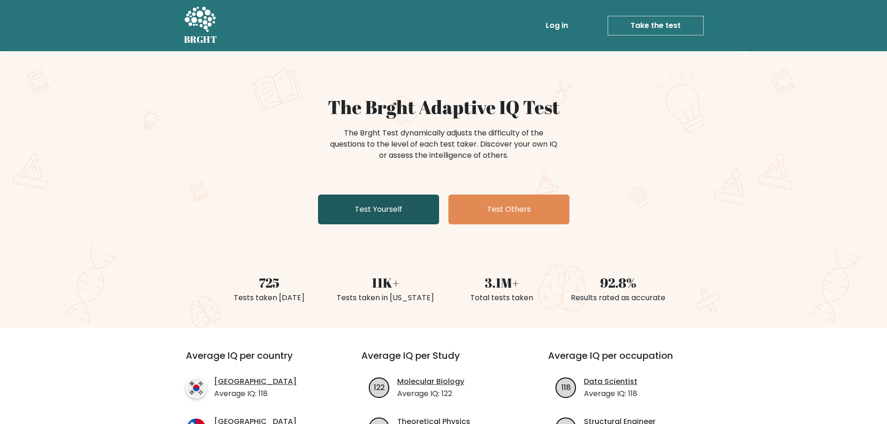
click at [377, 214] on link "Test Yourself" at bounding box center [378, 210] width 121 height 30
click at [379, 208] on link "Test Yourself" at bounding box center [378, 210] width 121 height 30
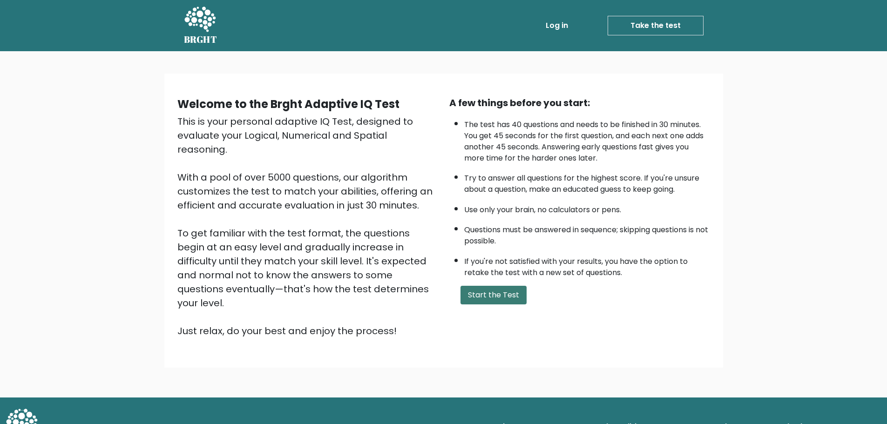
click at [515, 304] on button "Start the Test" at bounding box center [494, 295] width 66 height 19
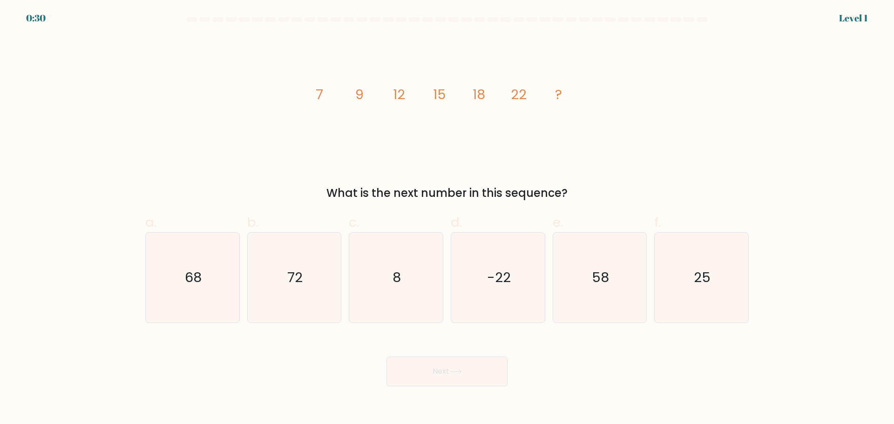
drag, startPoint x: 894, startPoint y: 355, endPoint x: 894, endPoint y: 259, distance: 96.0
click at [894, 261] on form at bounding box center [447, 201] width 894 height 369
drag, startPoint x: 764, startPoint y: 162, endPoint x: 759, endPoint y: 141, distance: 22.1
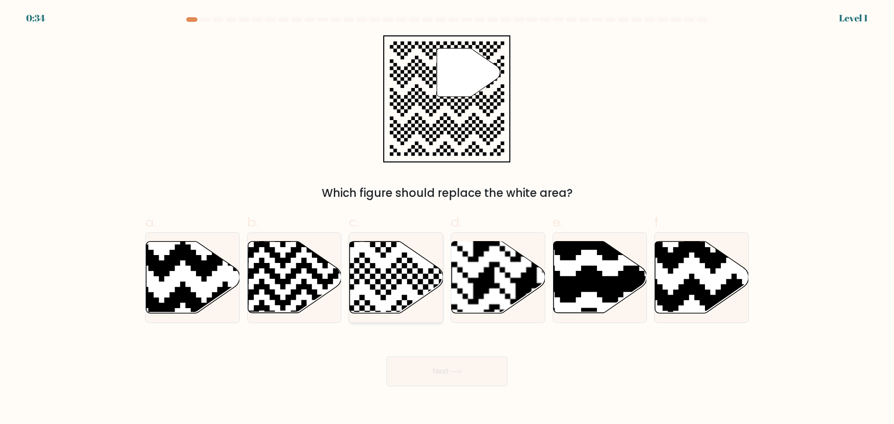
click at [398, 270] on icon at bounding box center [365, 317] width 170 height 170
click at [447, 218] on input "c." at bounding box center [447, 215] width 0 height 6
radio input "true"
click at [466, 374] on button "Next" at bounding box center [447, 372] width 121 height 30
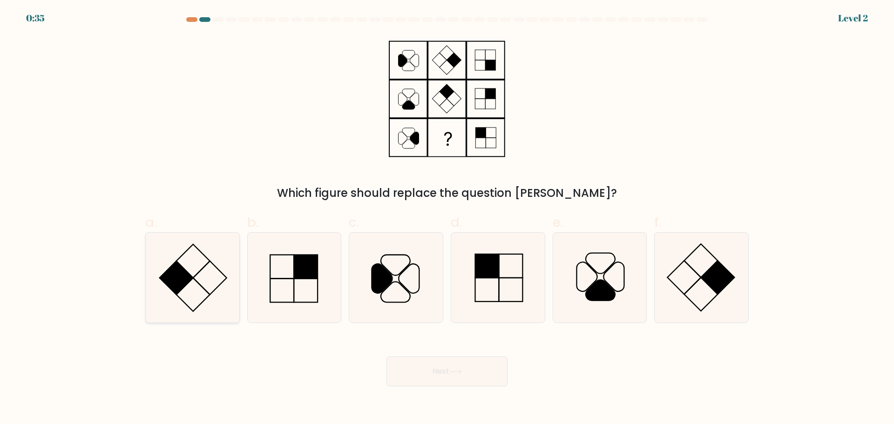
click at [181, 281] on rect at bounding box center [176, 278] width 34 height 34
click at [447, 218] on input "a." at bounding box center [447, 215] width 0 height 6
radio input "true"
click at [467, 374] on button "Next" at bounding box center [447, 372] width 121 height 30
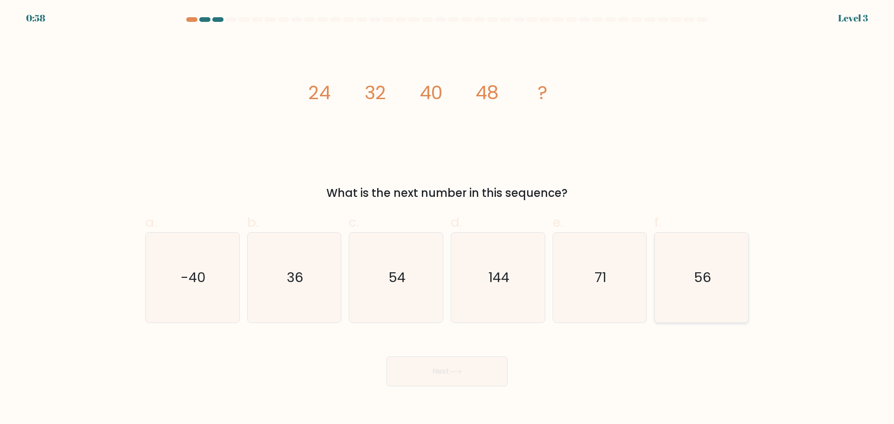
click at [710, 280] on text "56" at bounding box center [702, 277] width 17 height 19
click at [448, 218] on input "f. 56" at bounding box center [447, 215] width 0 height 6
radio input "true"
click at [473, 368] on button "Next" at bounding box center [447, 372] width 121 height 30
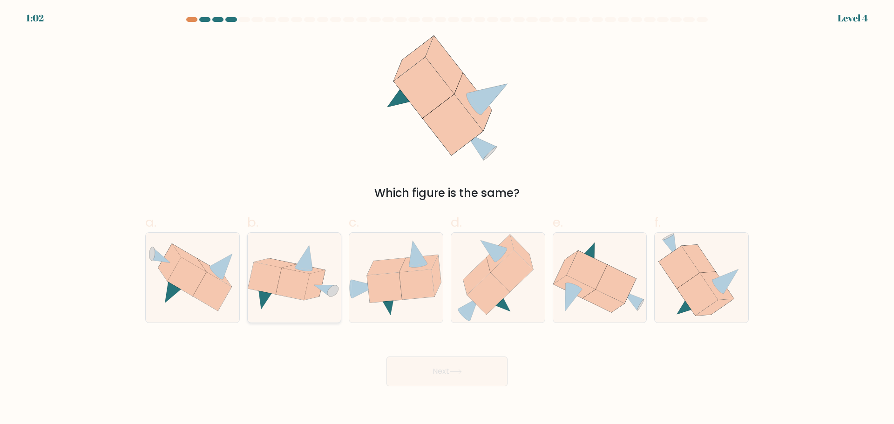
click at [312, 289] on icon at bounding box center [314, 285] width 21 height 30
click at [447, 218] on input "b." at bounding box center [447, 215] width 0 height 6
radio input "true"
click at [443, 370] on button "Next" at bounding box center [447, 372] width 121 height 30
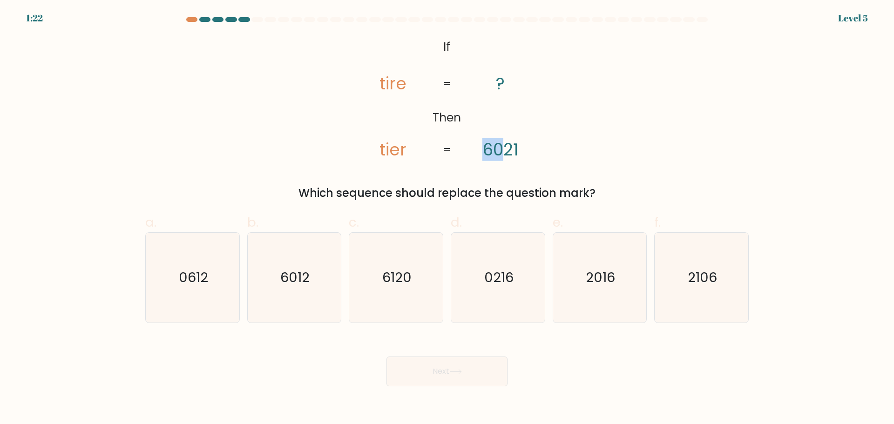
drag, startPoint x: 479, startPoint y: 147, endPoint x: 502, endPoint y: 151, distance: 23.7
click at [502, 151] on icon "@import url('https://fonts.googleapis.com/css?family=Abril+Fatface:400,100,100i…" at bounding box center [447, 98] width 207 height 127
click at [546, 153] on icon "@import url('https://fonts.googleapis.com/css?family=Abril+Fatface:400,100,100i…" at bounding box center [447, 98] width 207 height 127
click at [298, 270] on text "6012" at bounding box center [294, 277] width 29 height 19
click at [447, 218] on input "b. 6012" at bounding box center [447, 215] width 0 height 6
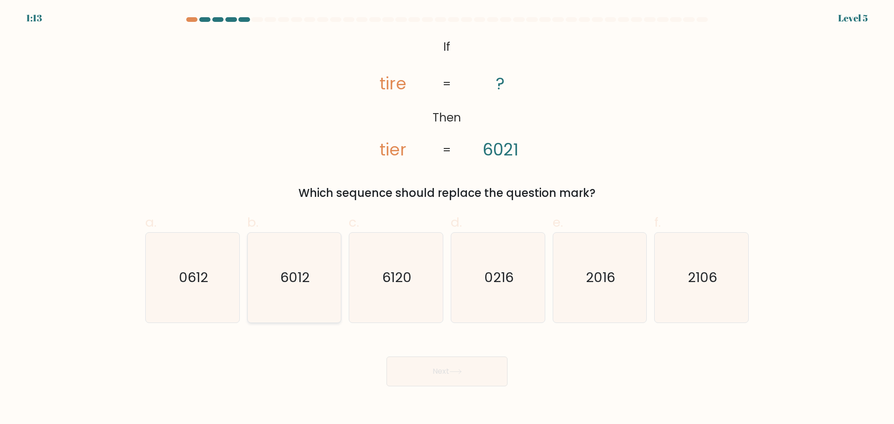
radio input "true"
click at [449, 367] on button "Next" at bounding box center [447, 372] width 121 height 30
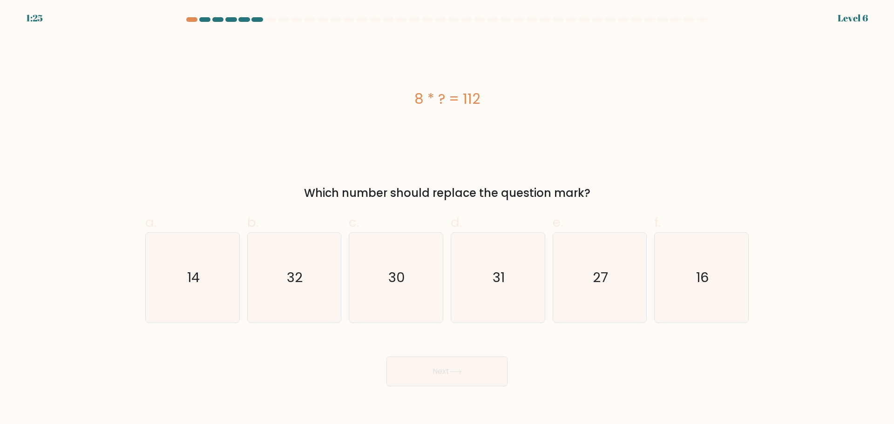
drag, startPoint x: 461, startPoint y: 101, endPoint x: 485, endPoint y: 103, distance: 24.3
click at [485, 103] on div "8 * ? = 112" at bounding box center [447, 99] width 604 height 21
drag, startPoint x: 459, startPoint y: 96, endPoint x: 486, endPoint y: 98, distance: 27.1
click at [486, 98] on div "8 * ? = 112" at bounding box center [447, 99] width 604 height 21
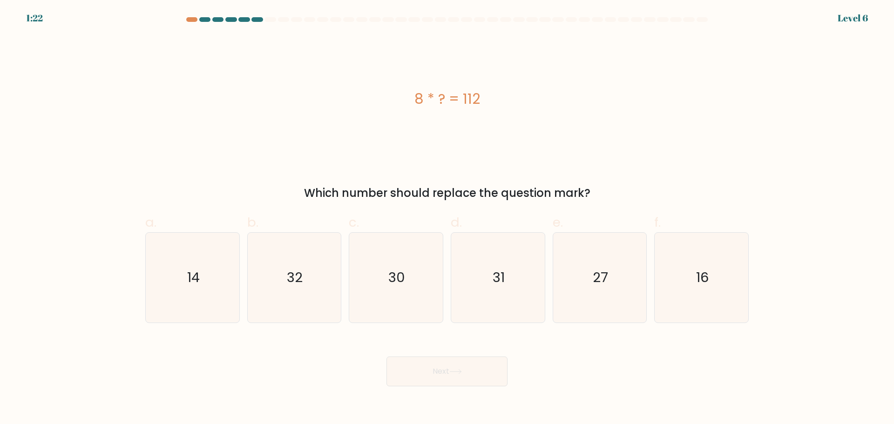
click at [487, 98] on div "8 * ? = 112" at bounding box center [447, 99] width 604 height 21
drag, startPoint x: 462, startPoint y: 96, endPoint x: 484, endPoint y: 99, distance: 22.1
click at [484, 99] on div "8 * ? = 112" at bounding box center [447, 99] width 604 height 21
click at [492, 99] on div "8 * ? = 112" at bounding box center [447, 99] width 604 height 21
drag, startPoint x: 458, startPoint y: 102, endPoint x: 485, endPoint y: 107, distance: 27.3
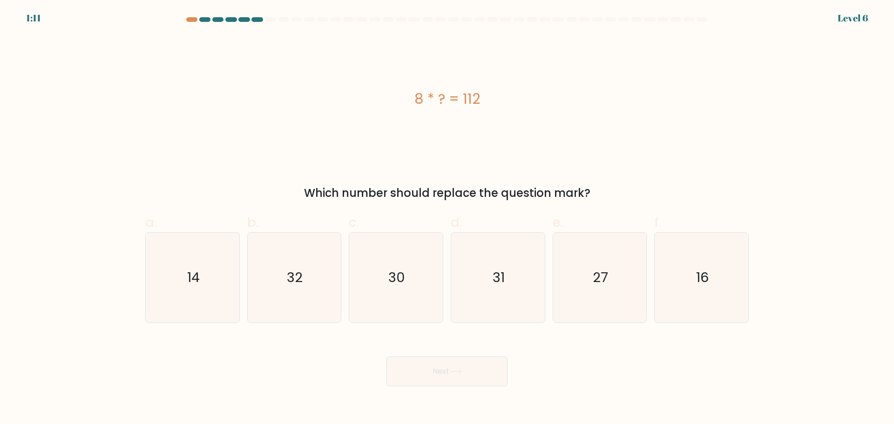
click at [485, 107] on div "8 * ? = 112" at bounding box center [447, 99] width 604 height 21
click at [491, 109] on div "8 * ? = 112" at bounding box center [447, 99] width 604 height 21
click at [212, 272] on icon "14" at bounding box center [193, 278] width 90 height 90
click at [447, 218] on input "a. 14" at bounding box center [447, 215] width 0 height 6
radio input "true"
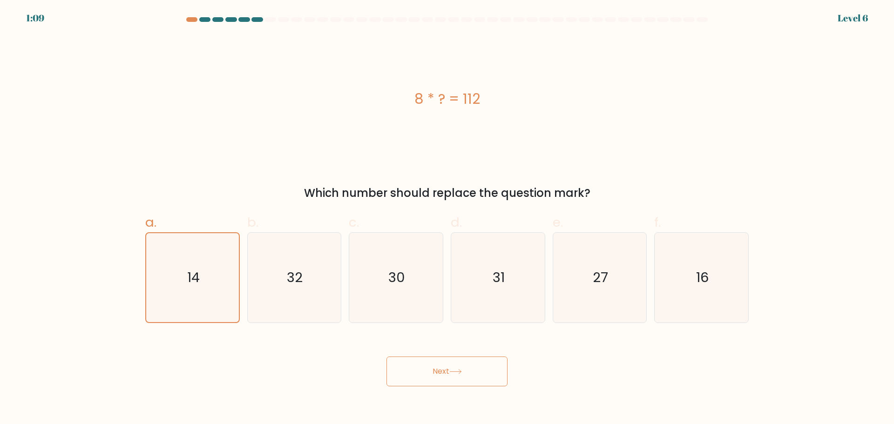
click at [443, 360] on button "Next" at bounding box center [447, 372] width 121 height 30
click at [442, 363] on button "Next" at bounding box center [447, 372] width 121 height 30
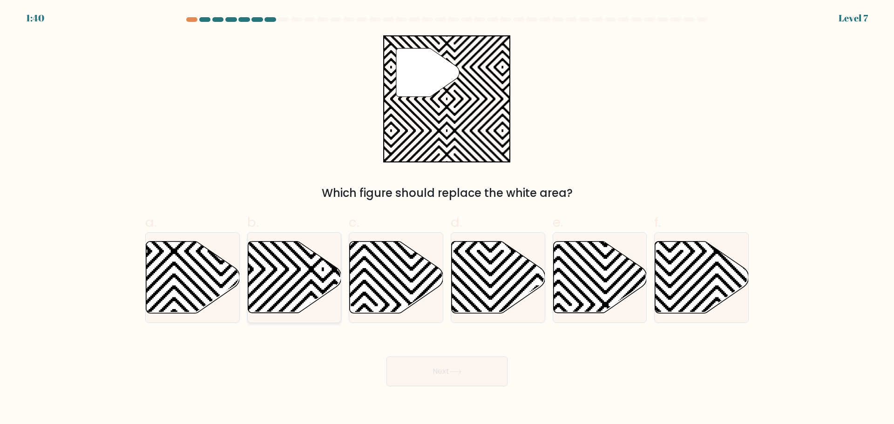
click at [288, 272] on icon at bounding box center [295, 277] width 94 height 72
click at [447, 218] on input "b." at bounding box center [447, 215] width 0 height 6
radio input "true"
click at [434, 371] on button "Next" at bounding box center [447, 372] width 121 height 30
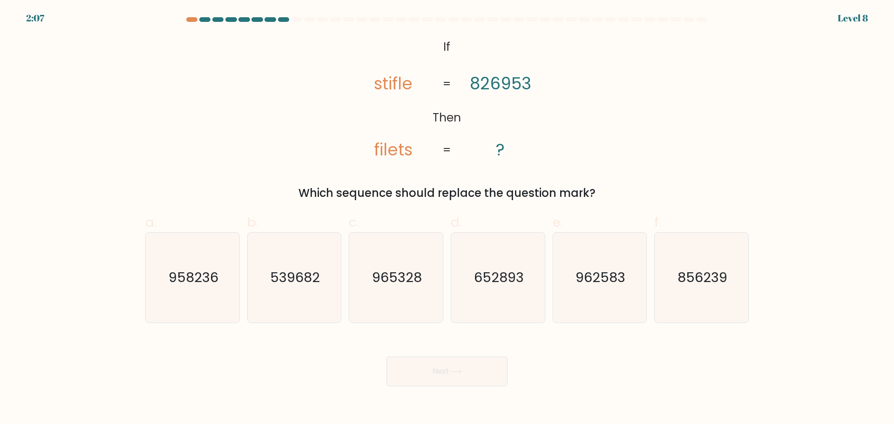
drag, startPoint x: 422, startPoint y: 151, endPoint x: 413, endPoint y: 154, distance: 8.7
click at [413, 154] on icon "@import url('https://fonts.googleapis.com/css?family=Abril+Fatface:400,100,100i…" at bounding box center [447, 98] width 207 height 127
drag, startPoint x: 464, startPoint y: 81, endPoint x: 463, endPoint y: 92, distance: 11.2
click at [463, 92] on icon "@import url('https://fonts.googleapis.com/css?family=Abril+Fatface:400,100,100i…" at bounding box center [447, 98] width 207 height 127
click at [421, 94] on icon "@import url('https://fonts.googleapis.com/css?family=Abril+Fatface:400,100,100i…" at bounding box center [447, 98] width 207 height 127
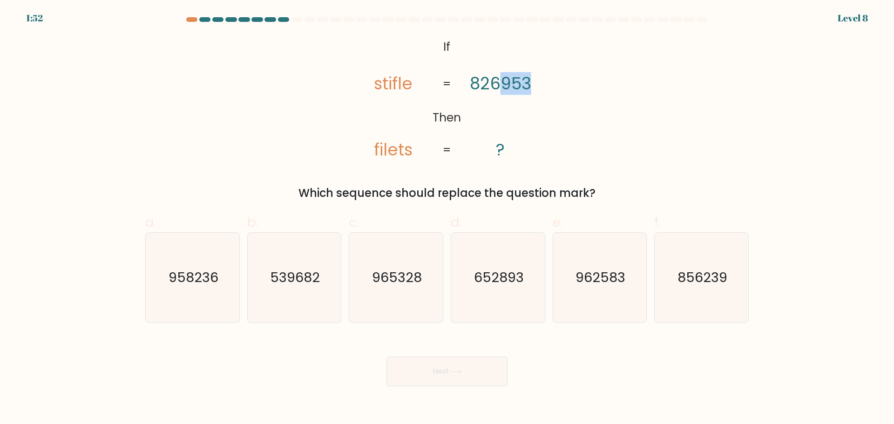
drag, startPoint x: 532, startPoint y: 79, endPoint x: 500, endPoint y: 89, distance: 32.7
click at [500, 89] on icon "@import url('https://fonts.googleapis.com/css?family=Abril+Fatface:400,100,100i…" at bounding box center [447, 98] width 207 height 127
click at [465, 81] on icon "@import url('https://fonts.googleapis.com/css?family=Abril+Fatface:400,100,100i…" at bounding box center [447, 98] width 207 height 127
drag, startPoint x: 466, startPoint y: 81, endPoint x: 478, endPoint y: 87, distance: 13.5
click at [479, 87] on icon "@import url('https://fonts.googleapis.com/css?family=Abril+Fatface:400,100,100i…" at bounding box center [447, 98] width 207 height 127
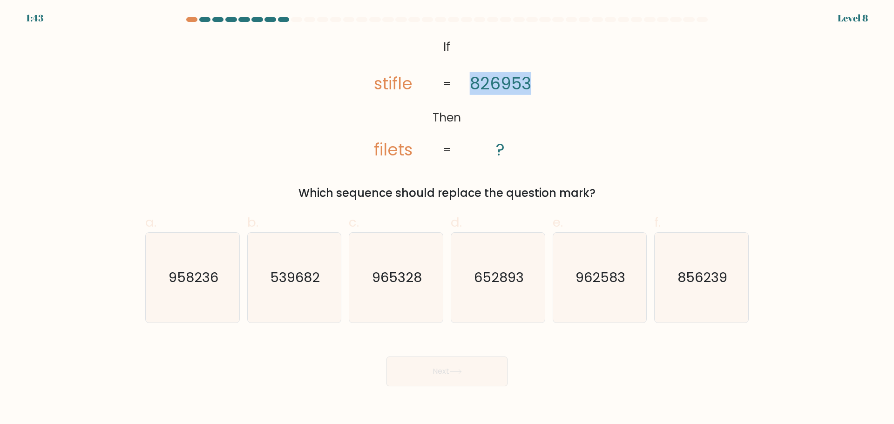
click at [461, 94] on icon "@import url('https://fonts.googleapis.com/css?family=Abril+Fatface:400,100,100i…" at bounding box center [447, 98] width 207 height 127
drag, startPoint x: 461, startPoint y: 83, endPoint x: 471, endPoint y: 88, distance: 11.3
click at [469, 86] on icon "@import url('https://fonts.googleapis.com/css?family=Abril+Fatface:400,100,100i…" at bounding box center [447, 98] width 207 height 127
click at [388, 283] on text "965328" at bounding box center [397, 277] width 50 height 19
click at [447, 218] on input "c. 965328" at bounding box center [447, 215] width 0 height 6
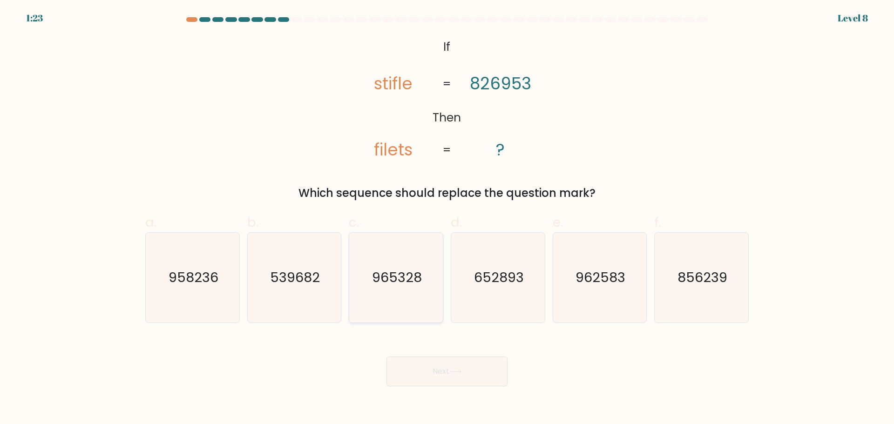
radio input "true"
click at [448, 370] on button "Next" at bounding box center [447, 372] width 121 height 30
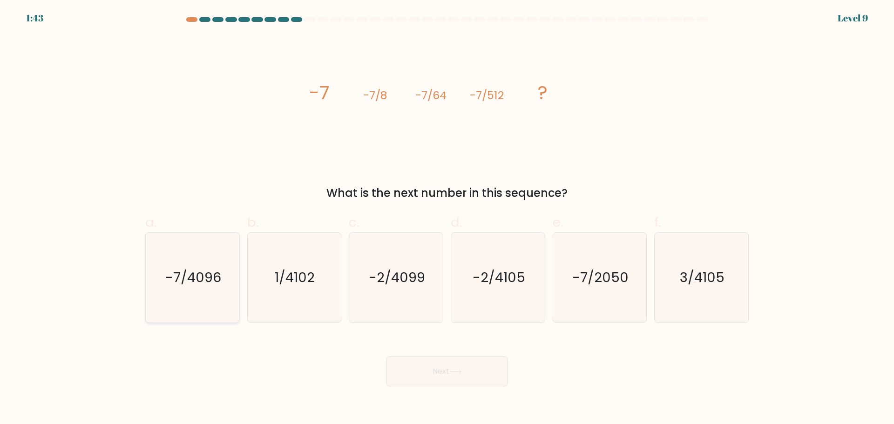
click at [217, 269] on text "-7/4096" at bounding box center [193, 277] width 56 height 19
click at [447, 218] on input "a. -7/4096" at bounding box center [447, 215] width 0 height 6
radio input "true"
click at [455, 383] on button "Next" at bounding box center [447, 372] width 121 height 30
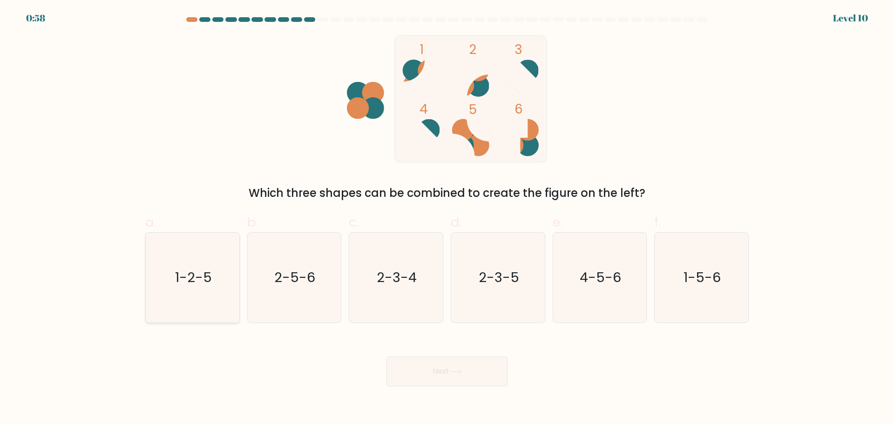
click at [195, 284] on text "1-2-5" at bounding box center [193, 277] width 37 height 19
click at [447, 218] on input "a. 1-2-5" at bounding box center [447, 215] width 0 height 6
radio input "true"
click at [423, 374] on button "Next" at bounding box center [447, 372] width 121 height 30
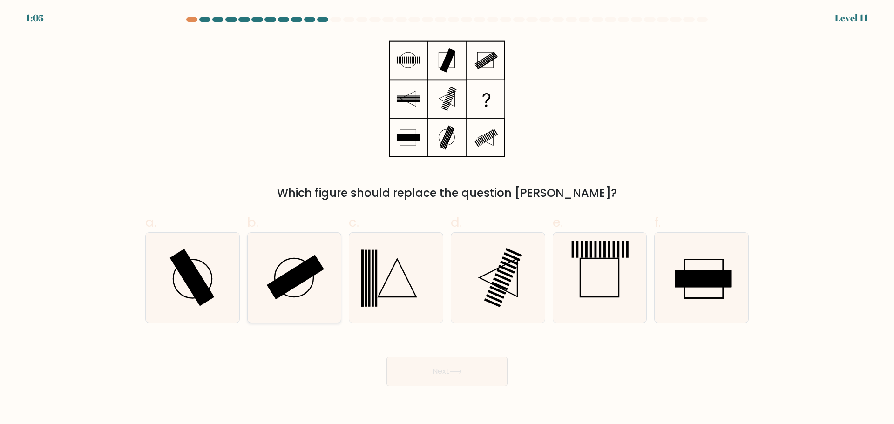
click at [300, 286] on icon at bounding box center [294, 278] width 90 height 90
click at [447, 218] on input "b." at bounding box center [447, 215] width 0 height 6
radio input "true"
click at [478, 368] on button "Next" at bounding box center [447, 372] width 121 height 30
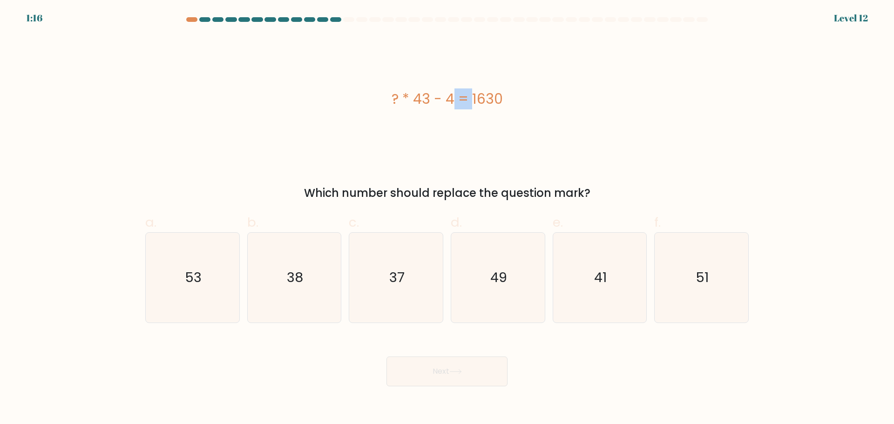
drag, startPoint x: 401, startPoint y: 121, endPoint x: 416, endPoint y: 136, distance: 21.1
click at [416, 136] on div "? * 43 - 4 = 1630" at bounding box center [447, 98] width 604 height 127
click at [423, 136] on div "? * 43 - 4 = 1630" at bounding box center [447, 98] width 604 height 127
click at [420, 136] on div "? * 43 - 4 = 1630" at bounding box center [447, 98] width 604 height 127
click at [491, 287] on icon "49" at bounding box center [498, 278] width 90 height 90
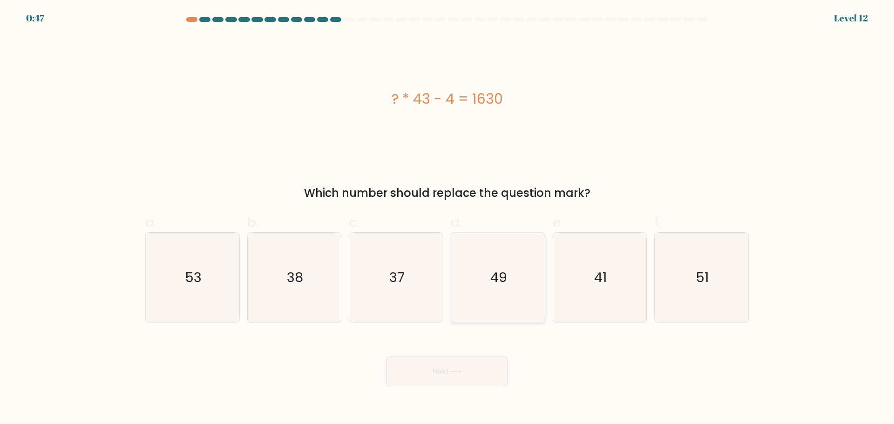
click at [448, 218] on input "d. 49" at bounding box center [447, 215] width 0 height 6
radio input "true"
click at [321, 308] on icon "38" at bounding box center [294, 278] width 90 height 90
click at [447, 218] on input "b. 38" at bounding box center [447, 215] width 0 height 6
radio input "true"
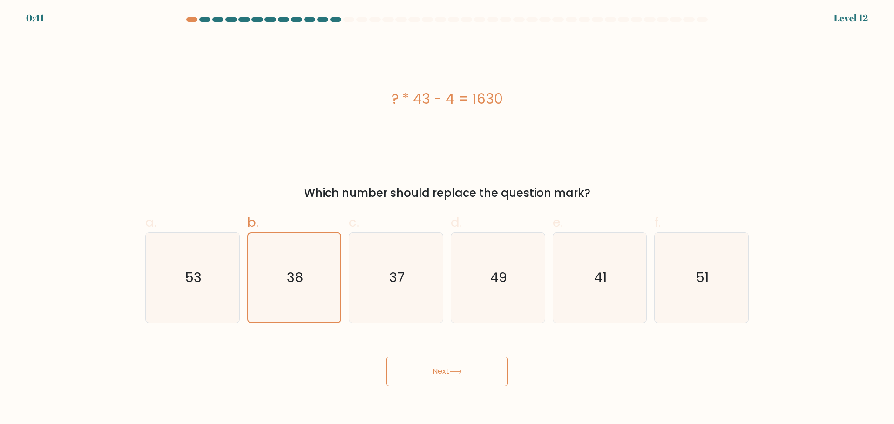
click at [426, 364] on button "Next" at bounding box center [447, 372] width 121 height 30
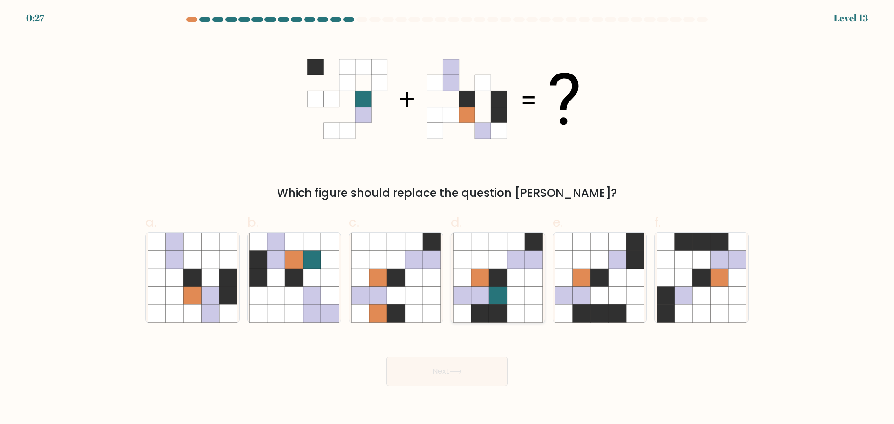
click at [488, 261] on icon at bounding box center [480, 260] width 18 height 18
click at [448, 218] on input "d." at bounding box center [447, 215] width 0 height 6
radio input "true"
drag, startPoint x: 478, startPoint y: 375, endPoint x: 480, endPoint y: 381, distance: 5.6
click at [480, 381] on button "Next" at bounding box center [447, 372] width 121 height 30
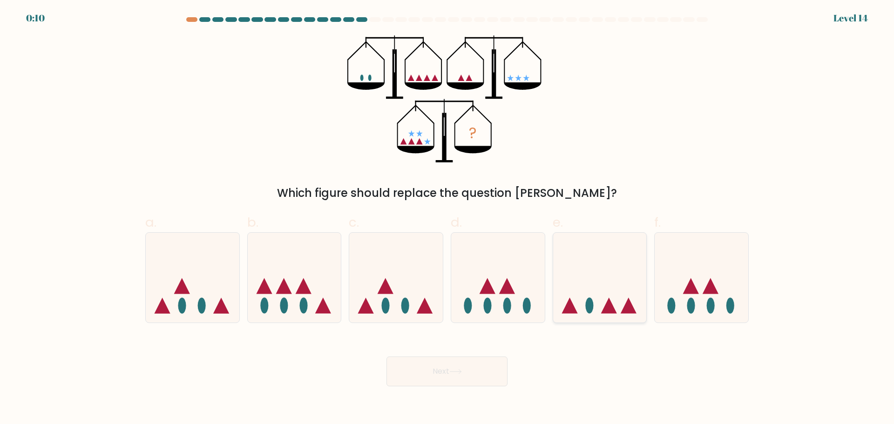
click at [576, 282] on icon at bounding box center [600, 277] width 94 height 77
click at [448, 218] on input "e." at bounding box center [447, 215] width 0 height 6
radio input "true"
click at [464, 368] on button "Next" at bounding box center [447, 372] width 121 height 30
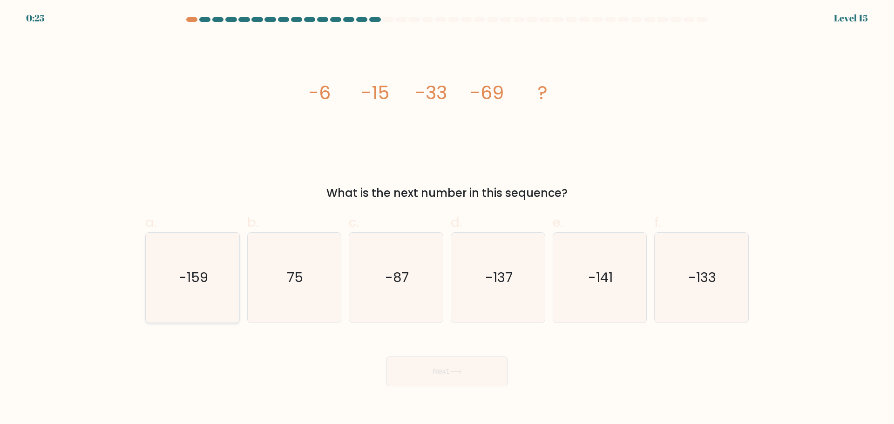
click at [189, 273] on text "-159" at bounding box center [193, 277] width 29 height 19
click at [447, 218] on input "a. -159" at bounding box center [447, 215] width 0 height 6
radio input "true"
click at [520, 269] on icon "-137" at bounding box center [498, 278] width 90 height 90
click at [448, 218] on input "d. -137" at bounding box center [447, 215] width 0 height 6
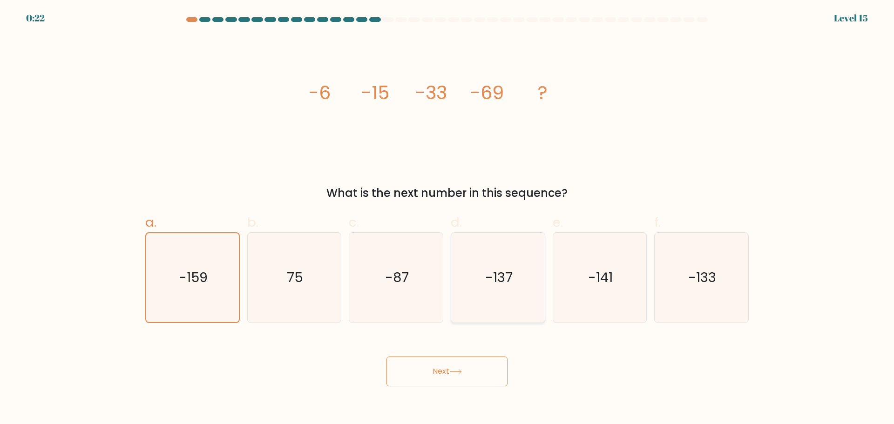
radio input "true"
click at [480, 373] on button "Next" at bounding box center [447, 372] width 121 height 30
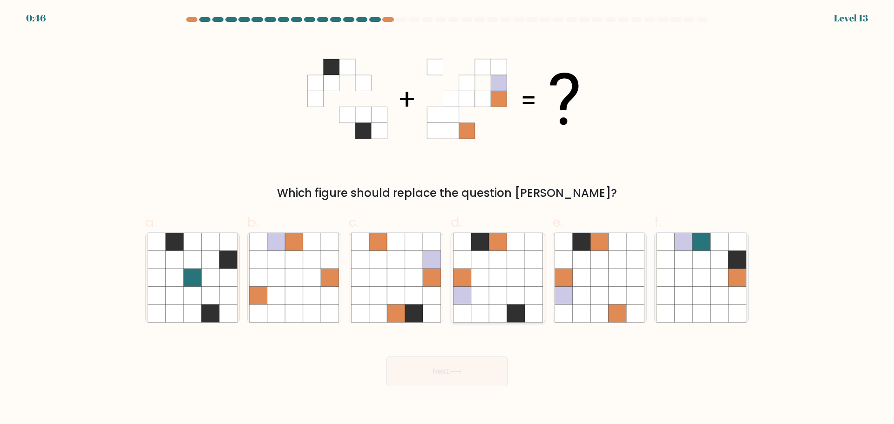
click at [524, 280] on icon at bounding box center [516, 278] width 18 height 18
click at [448, 218] on input "d." at bounding box center [447, 215] width 0 height 6
radio input "true"
click at [491, 371] on button "Next" at bounding box center [447, 372] width 121 height 30
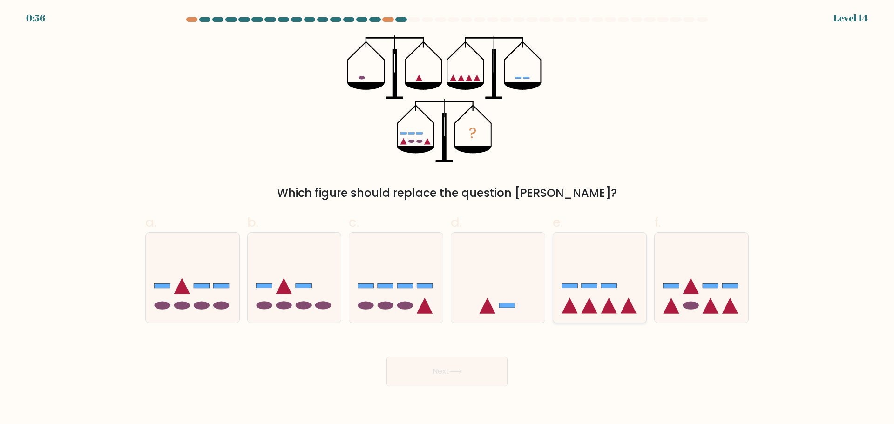
click at [614, 286] on rect at bounding box center [609, 286] width 16 height 5
click at [448, 218] on input "e." at bounding box center [447, 215] width 0 height 6
radio input "true"
click at [493, 373] on button "Next" at bounding box center [447, 372] width 121 height 30
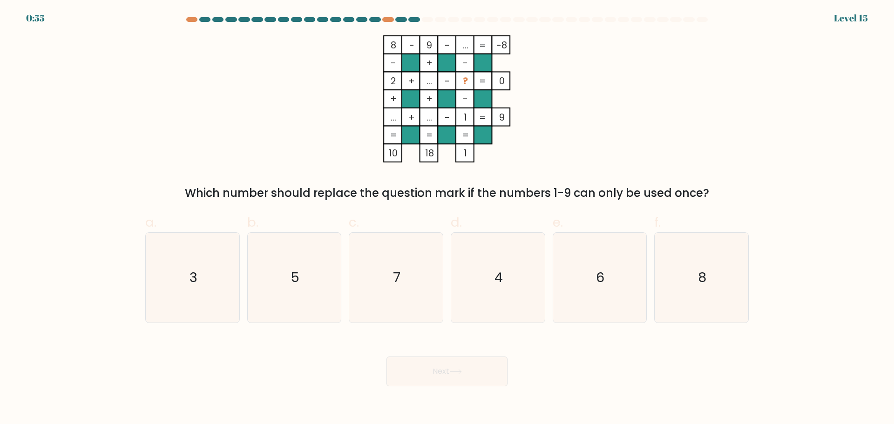
click at [474, 365] on button "Next" at bounding box center [447, 372] width 121 height 30
click at [757, 64] on form at bounding box center [447, 201] width 894 height 369
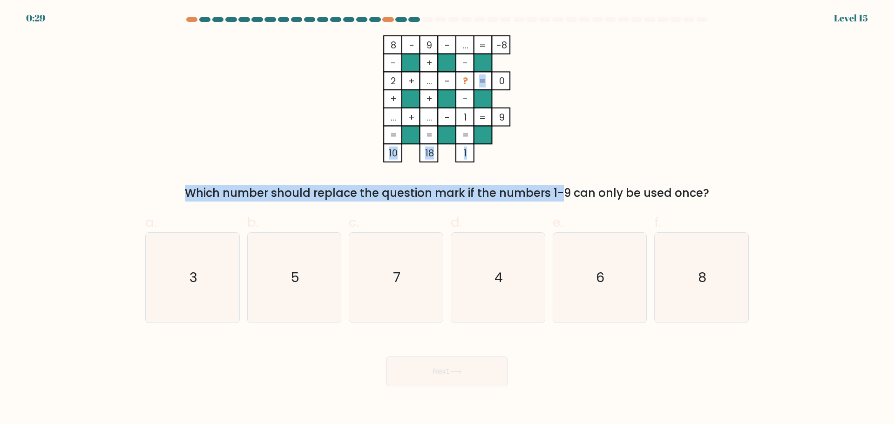
drag, startPoint x: 382, startPoint y: 159, endPoint x: 477, endPoint y: 176, distance: 96.0
click at [477, 176] on div "8 - 9 - ... -8 - + - 2 + ... - ? 0 + + - ... + ... - 1 = 9 = = = = 10 18 1 = Wh…" at bounding box center [447, 118] width 615 height 166
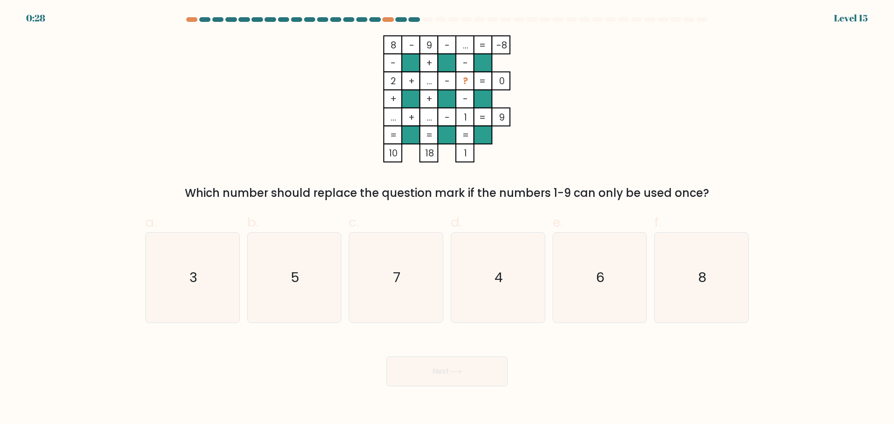
click at [481, 164] on div "8 - 9 - ... -8 - + - 2 + ... - ? 0 + + - ... + ... - 1 = 9 = = = = 10 18 1 = Wh…" at bounding box center [447, 118] width 615 height 166
drag, startPoint x: 318, startPoint y: 277, endPoint x: 427, endPoint y: 287, distance: 110.0
click at [317, 277] on icon "5" at bounding box center [294, 278] width 90 height 90
click at [447, 218] on input "b. 5" at bounding box center [447, 215] width 0 height 6
radio input "true"
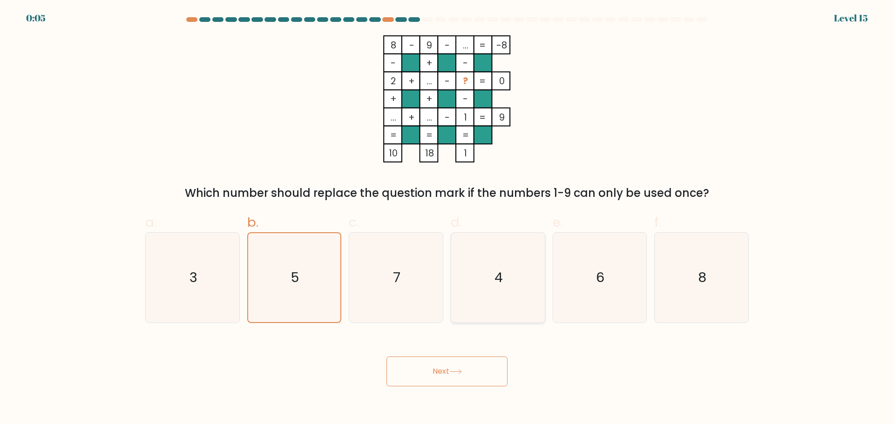
click at [503, 271] on text "4" at bounding box center [499, 277] width 8 height 19
click at [448, 218] on input "d. 4" at bounding box center [447, 215] width 0 height 6
radio input "true"
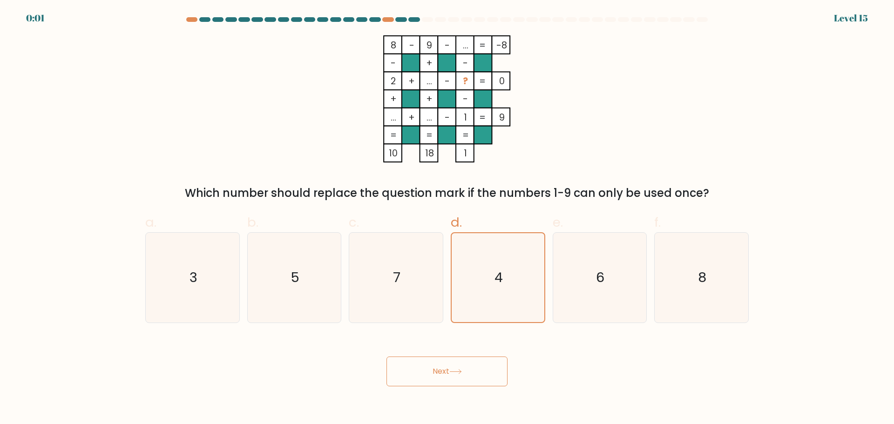
click at [468, 370] on button "Next" at bounding box center [447, 372] width 121 height 30
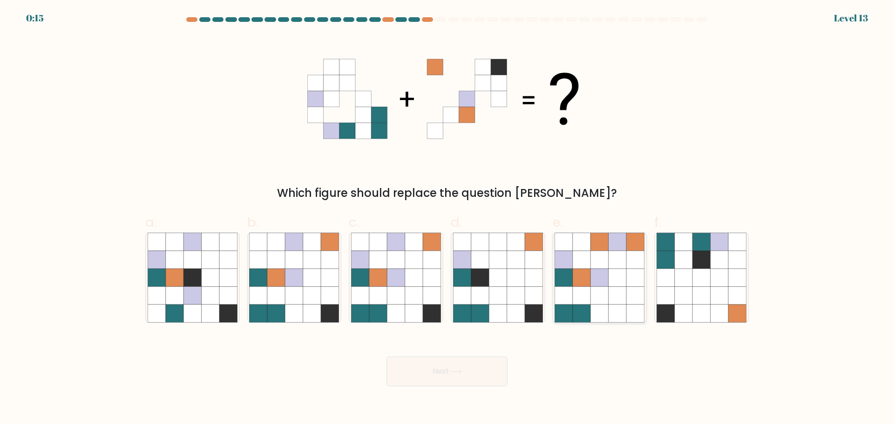
click at [608, 292] on icon at bounding box center [600, 296] width 18 height 18
click at [448, 218] on input "e." at bounding box center [447, 215] width 0 height 6
radio input "true"
click at [478, 370] on button "Next" at bounding box center [447, 372] width 121 height 30
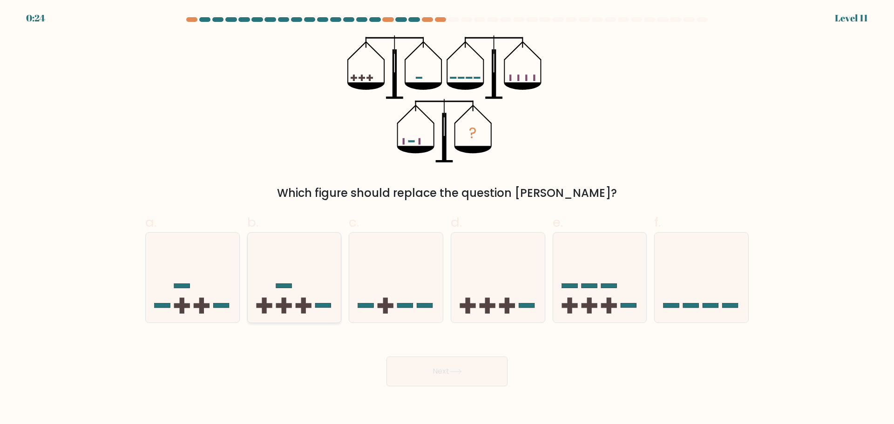
click at [297, 293] on icon at bounding box center [295, 277] width 94 height 77
click at [447, 218] on input "b." at bounding box center [447, 215] width 0 height 6
radio input "true"
click at [446, 364] on button "Next" at bounding box center [447, 372] width 121 height 30
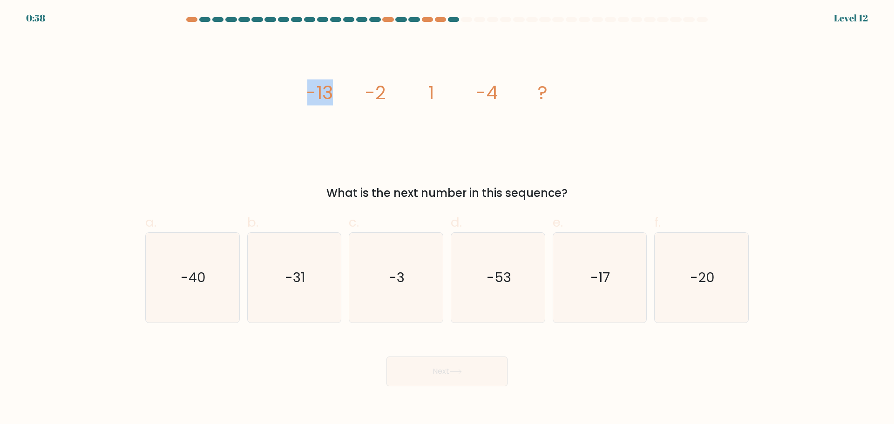
drag, startPoint x: 299, startPoint y: 97, endPoint x: 344, endPoint y: 97, distance: 45.7
click at [344, 97] on div "image/svg+xml -13 -2 1 -4 ? What is the next number in this sequence?" at bounding box center [447, 118] width 615 height 166
click at [346, 96] on icon "image/svg+xml -13 -2 1 -4 ?" at bounding box center [447, 98] width 280 height 127
drag, startPoint x: 346, startPoint y: 91, endPoint x: 400, endPoint y: 92, distance: 54.1
click at [400, 92] on icon "image/svg+xml -13 -2 1 -4 ?" at bounding box center [447, 98] width 280 height 127
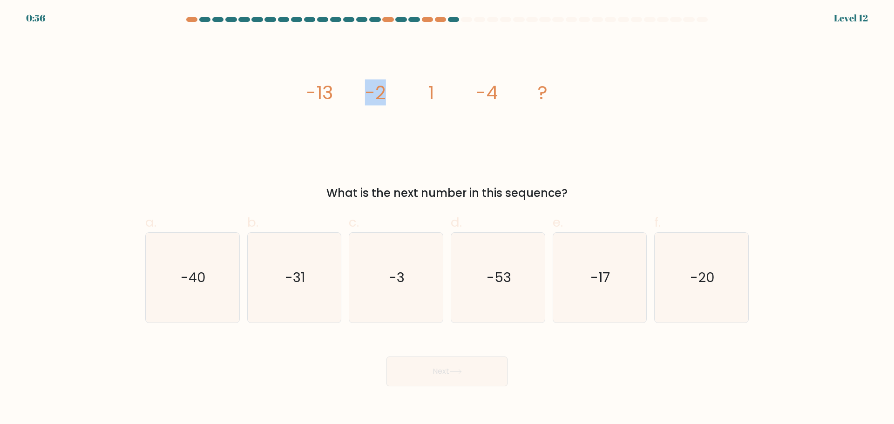
click at [400, 92] on icon "image/svg+xml -13 -2 1 -4 ?" at bounding box center [447, 98] width 280 height 127
drag, startPoint x: 423, startPoint y: 90, endPoint x: 439, endPoint y: 93, distance: 16.1
click at [439, 93] on icon "image/svg+xml -13 -2 1 -4 ?" at bounding box center [447, 98] width 280 height 127
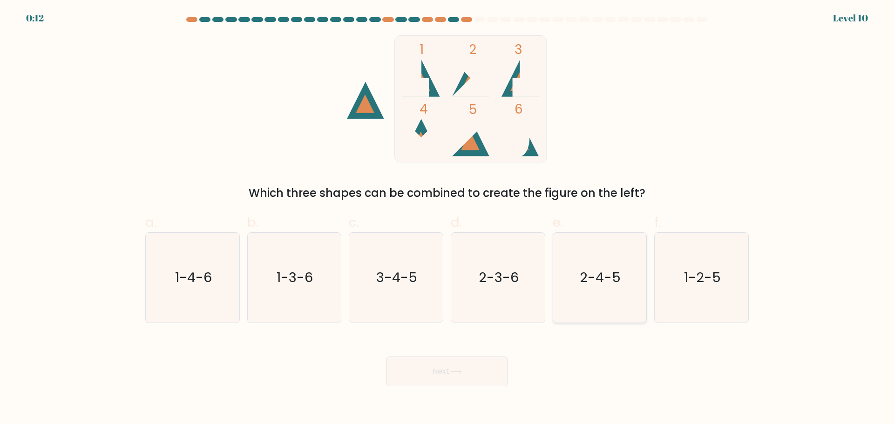
click at [597, 285] on text "2-4-5" at bounding box center [600, 277] width 41 height 19
click at [448, 218] on input "e. 2-4-5" at bounding box center [447, 215] width 0 height 6
radio input "true"
click at [486, 371] on button "Next" at bounding box center [447, 372] width 121 height 30
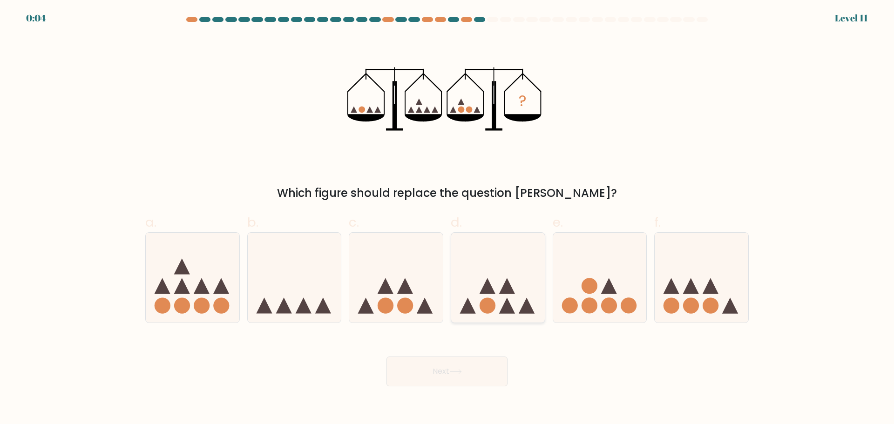
click at [506, 298] on icon at bounding box center [498, 277] width 94 height 77
click at [448, 218] on input "d." at bounding box center [447, 215] width 0 height 6
radio input "true"
click at [481, 371] on button "Next" at bounding box center [447, 372] width 121 height 30
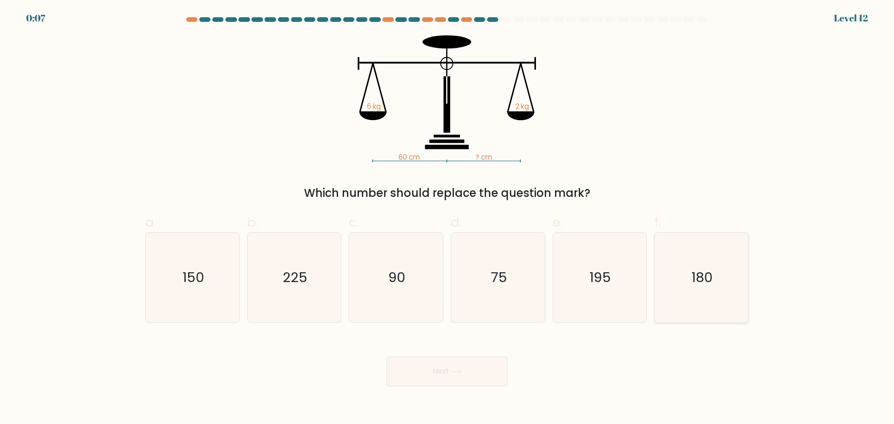
click at [699, 269] on text "180" at bounding box center [702, 277] width 21 height 19
click at [448, 218] on input "f. 180" at bounding box center [447, 215] width 0 height 6
radio input "true"
click at [482, 373] on button "Next" at bounding box center [447, 372] width 121 height 30
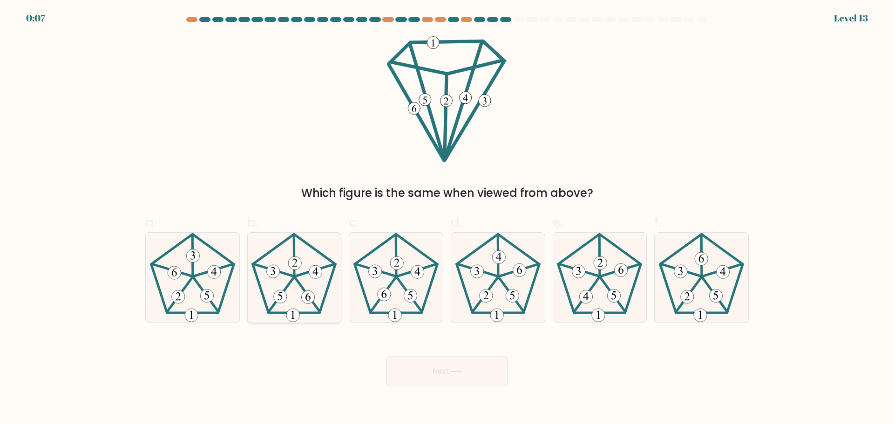
drag, startPoint x: 310, startPoint y: 269, endPoint x: 313, endPoint y: 277, distance: 7.8
click at [310, 270] on icon at bounding box center [294, 278] width 90 height 90
click at [447, 218] on input "b." at bounding box center [447, 215] width 0 height 6
radio input "true"
click at [438, 369] on button "Next" at bounding box center [447, 372] width 121 height 30
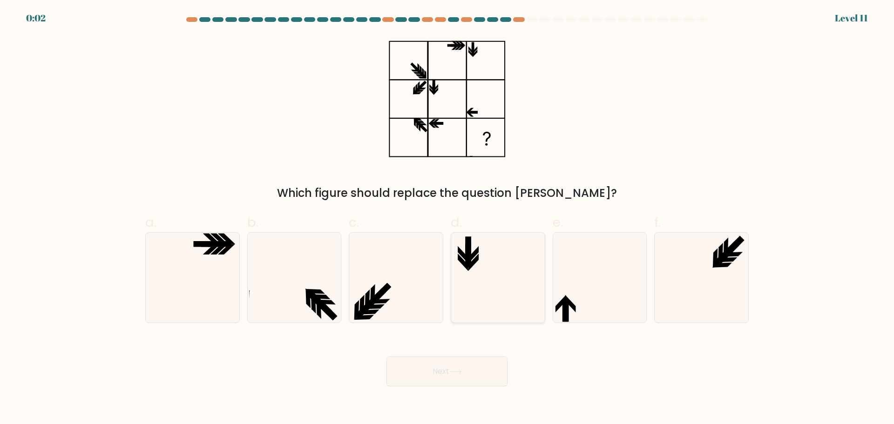
click at [476, 266] on icon at bounding box center [498, 278] width 90 height 90
click at [448, 218] on input "d." at bounding box center [447, 215] width 0 height 6
radio input "true"
click at [470, 373] on button "Next" at bounding box center [447, 372] width 121 height 30
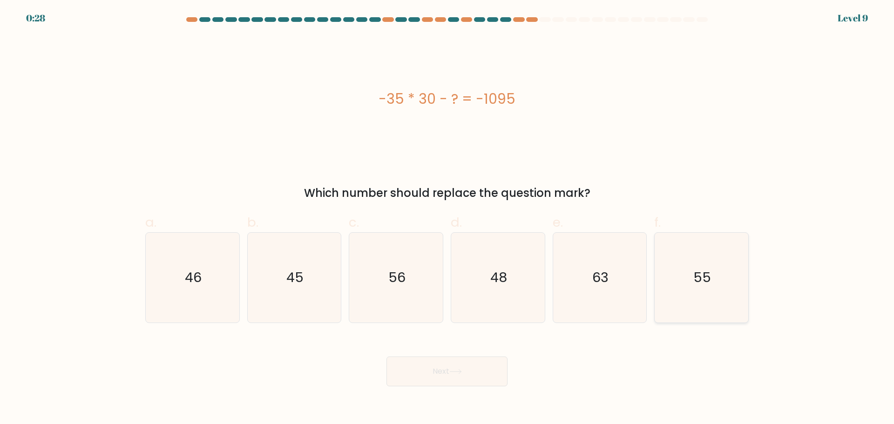
click at [697, 284] on text "55" at bounding box center [703, 277] width 18 height 19
click at [448, 218] on input "f. 55" at bounding box center [447, 215] width 0 height 6
radio input "true"
click at [458, 371] on icon at bounding box center [456, 371] width 13 height 5
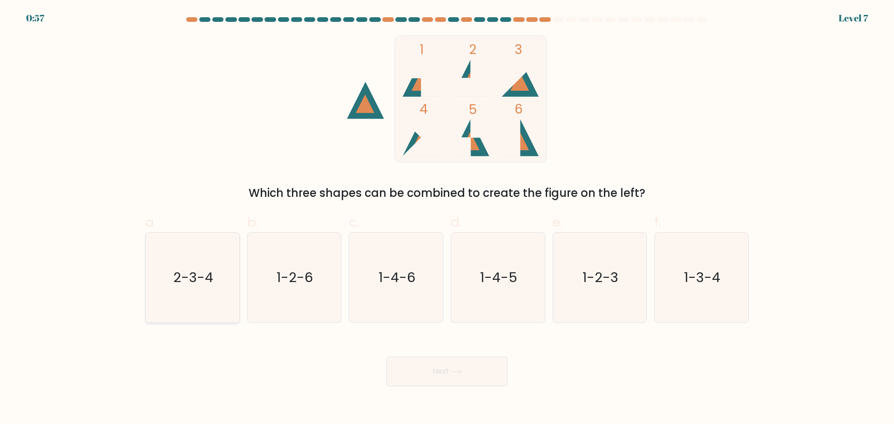
click at [182, 285] on text "2-3-4" at bounding box center [193, 277] width 40 height 19
click at [447, 218] on input "a. 2-3-4" at bounding box center [447, 215] width 0 height 6
radio input "true"
click at [455, 369] on icon at bounding box center [456, 371] width 13 height 5
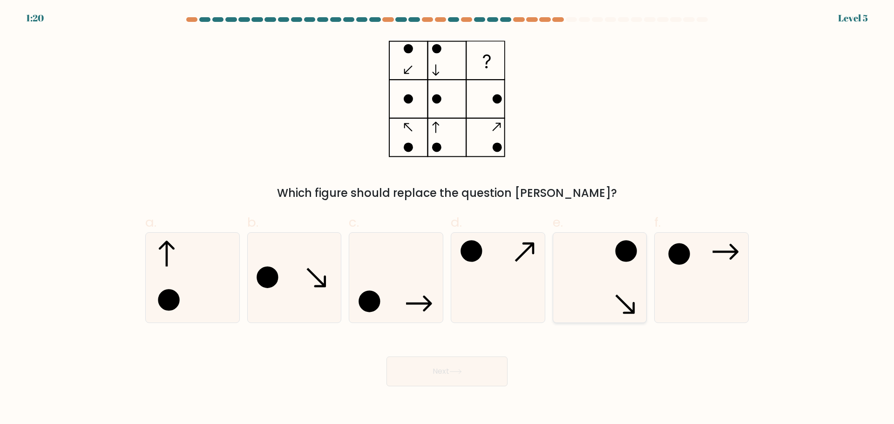
click at [596, 255] on icon at bounding box center [600, 278] width 90 height 90
click at [448, 218] on input "e." at bounding box center [447, 215] width 0 height 6
radio input "true"
click at [473, 374] on button "Next" at bounding box center [447, 372] width 121 height 30
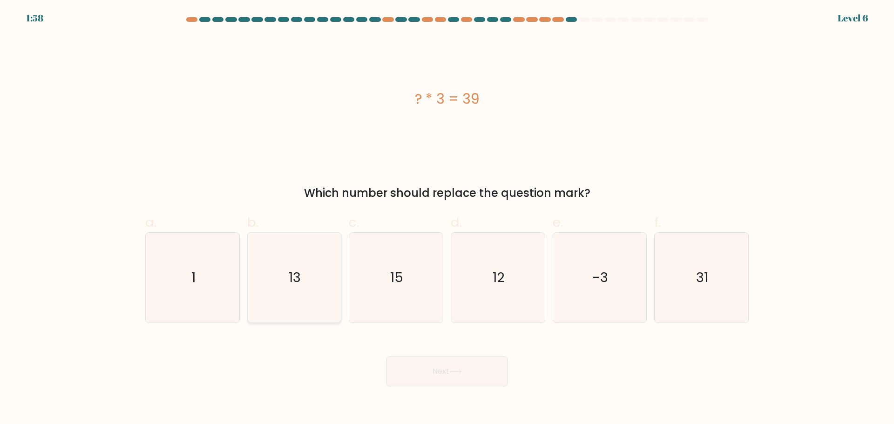
click at [306, 295] on icon "13" at bounding box center [294, 278] width 90 height 90
click at [447, 218] on input "b. 13" at bounding box center [447, 215] width 0 height 6
radio input "true"
click at [433, 377] on button "Next" at bounding box center [447, 372] width 121 height 30
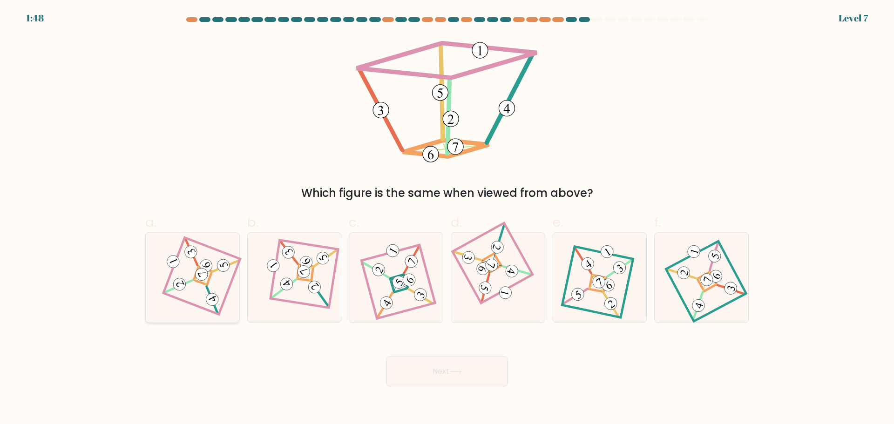
click at [229, 300] on div at bounding box center [192, 277] width 95 height 91
click at [447, 218] on input "a." at bounding box center [447, 215] width 0 height 6
radio input "true"
click at [408, 373] on button "Next" at bounding box center [447, 372] width 121 height 30
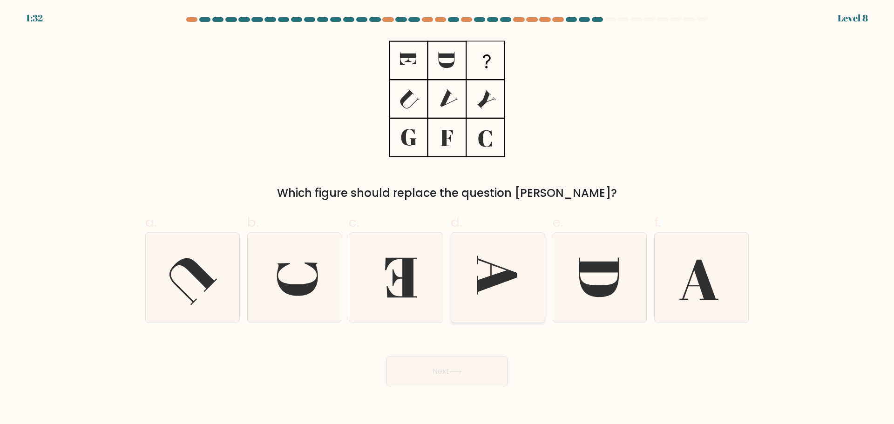
click at [483, 288] on icon at bounding box center [497, 275] width 40 height 39
click at [448, 218] on input "d." at bounding box center [447, 215] width 0 height 6
radio input "true"
click at [213, 290] on icon at bounding box center [193, 278] width 90 height 90
click at [447, 218] on input "a." at bounding box center [447, 215] width 0 height 6
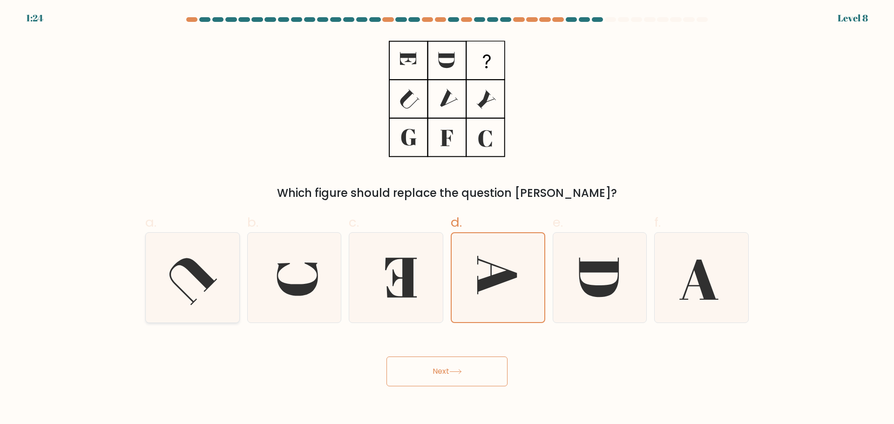
radio input "true"
click at [490, 263] on icon at bounding box center [497, 275] width 40 height 39
click at [448, 218] on input "d." at bounding box center [447, 215] width 0 height 6
radio input "true"
click at [476, 377] on button "Next" at bounding box center [447, 372] width 121 height 30
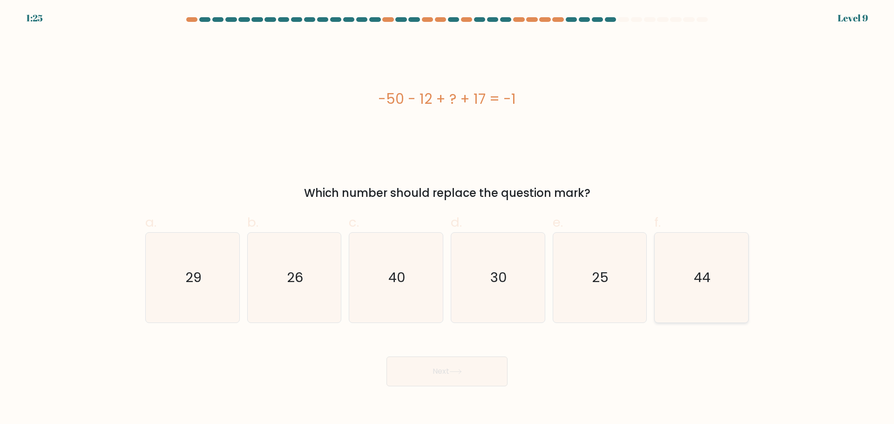
click at [704, 259] on icon "44" at bounding box center [702, 278] width 90 height 90
click at [448, 218] on input "f. 44" at bounding box center [447, 215] width 0 height 6
radio input "true"
click at [440, 376] on button "Next" at bounding box center [447, 372] width 121 height 30
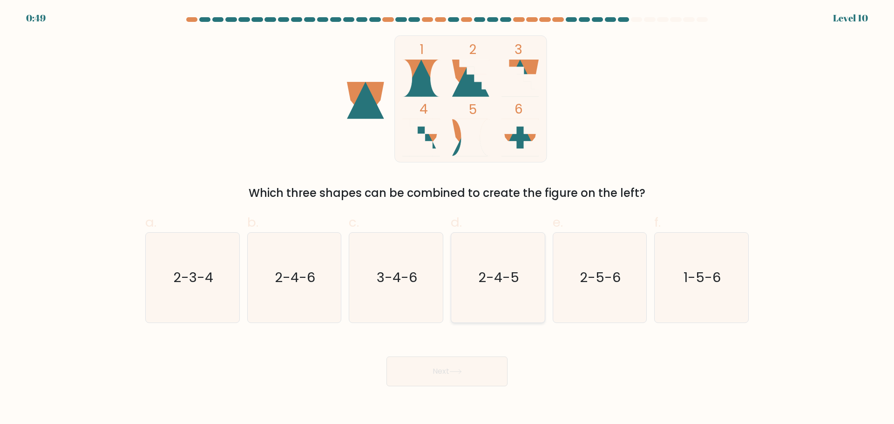
click at [515, 290] on icon "2-4-5" at bounding box center [498, 278] width 90 height 90
click at [448, 218] on input "d. 2-4-5" at bounding box center [447, 215] width 0 height 6
radio input "true"
click at [482, 342] on div "Next" at bounding box center [447, 360] width 615 height 52
click at [482, 370] on button "Next" at bounding box center [447, 372] width 121 height 30
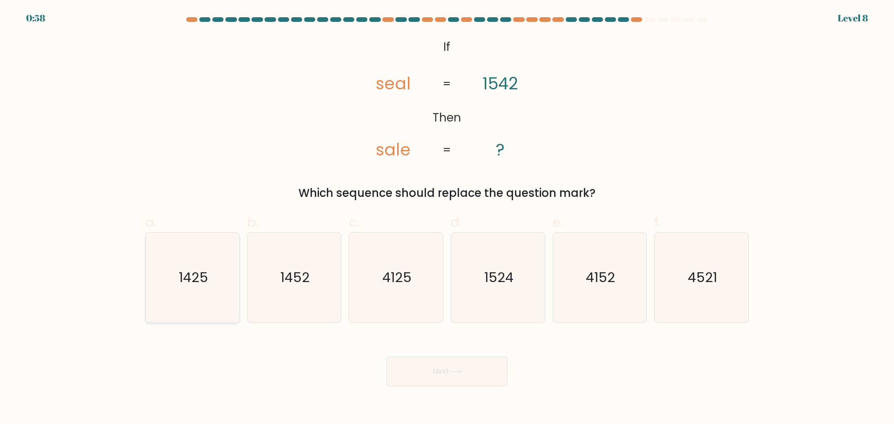
click at [193, 285] on text "1425" at bounding box center [193, 277] width 29 height 19
click at [447, 218] on input "a. 1425" at bounding box center [447, 215] width 0 height 6
radio input "true"
click at [444, 367] on button "Next" at bounding box center [447, 372] width 121 height 30
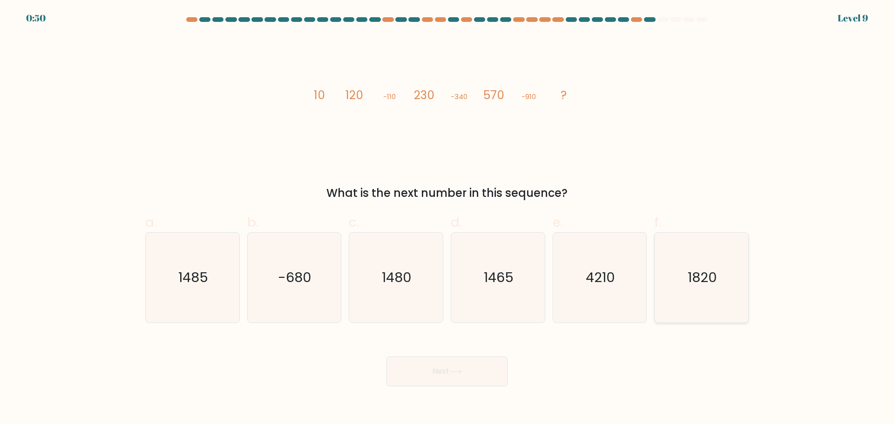
click at [708, 271] on text "1820" at bounding box center [702, 277] width 29 height 19
click at [448, 218] on input "f. 1820" at bounding box center [447, 215] width 0 height 6
radio input "true"
click at [465, 374] on button "Next" at bounding box center [447, 372] width 121 height 30
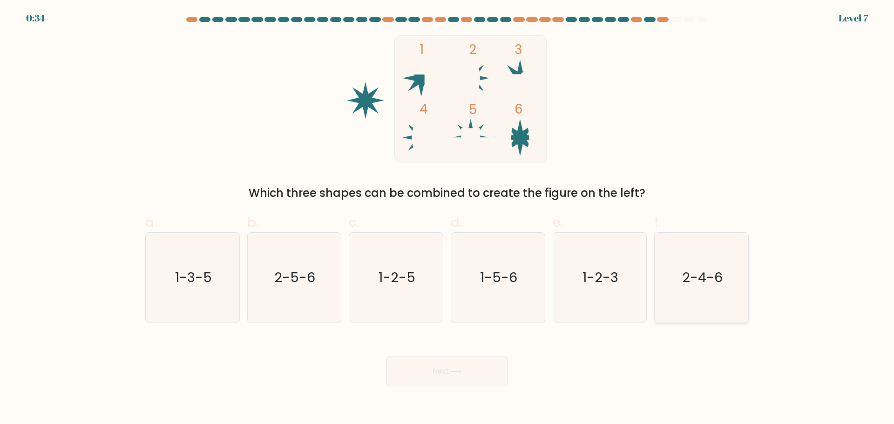
click at [683, 280] on text "2-4-6" at bounding box center [702, 277] width 41 height 19
click at [448, 218] on input "f. 2-4-6" at bounding box center [447, 215] width 0 height 6
radio input "true"
click at [445, 380] on button "Next" at bounding box center [447, 372] width 121 height 30
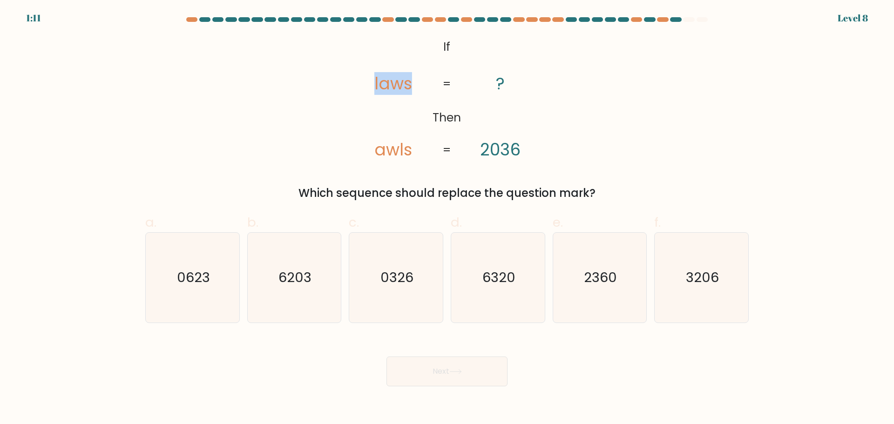
drag, startPoint x: 368, startPoint y: 84, endPoint x: 408, endPoint y: 89, distance: 40.5
click at [419, 90] on icon "@import url('https://fonts.googleapis.com/css?family=Abril+Fatface:400,100,100i…" at bounding box center [447, 98] width 207 height 127
click at [368, 103] on icon "@import url('https://fonts.googleapis.com/css?family=Abril+Fatface:400,100,100i…" at bounding box center [447, 98] width 207 height 127
click at [362, 287] on icon "0326" at bounding box center [396, 278] width 90 height 90
click at [447, 218] on input "c. 0326" at bounding box center [447, 215] width 0 height 6
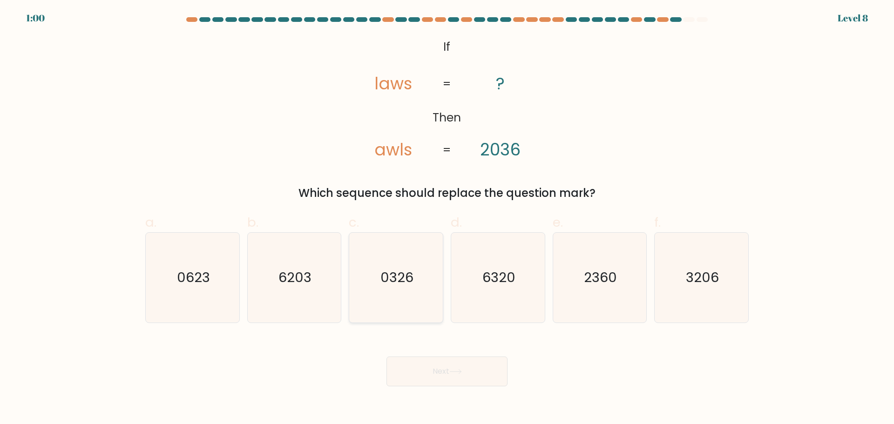
radio input "true"
click at [465, 382] on button "Next" at bounding box center [447, 372] width 121 height 30
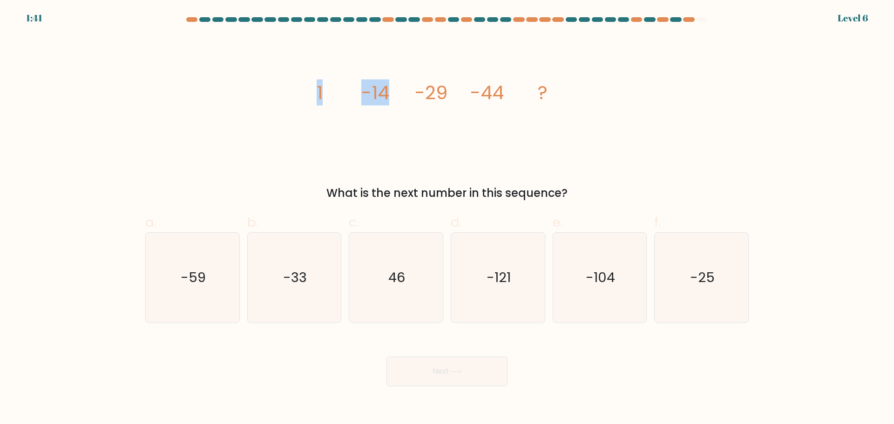
drag, startPoint x: 307, startPoint y: 92, endPoint x: 405, endPoint y: 90, distance: 97.8
click at [405, 90] on div "image/svg+xml 1 -14 -29 -44 ? What is the next number in this sequence?" at bounding box center [447, 118] width 615 height 166
click at [405, 90] on icon "image/svg+xml 1 -14 -29 -44 ?" at bounding box center [447, 98] width 280 height 127
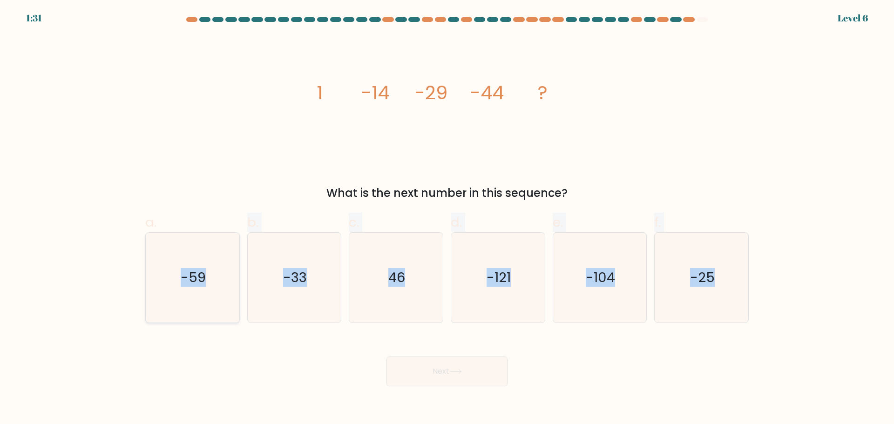
drag, startPoint x: 155, startPoint y: 323, endPoint x: 164, endPoint y: 312, distance: 14.3
click at [155, 323] on form at bounding box center [447, 201] width 894 height 369
click at [209, 352] on div "Next" at bounding box center [447, 360] width 615 height 52
click at [203, 307] on icon "-59" at bounding box center [193, 278] width 90 height 90
click at [447, 218] on input "a. -59" at bounding box center [447, 215] width 0 height 6
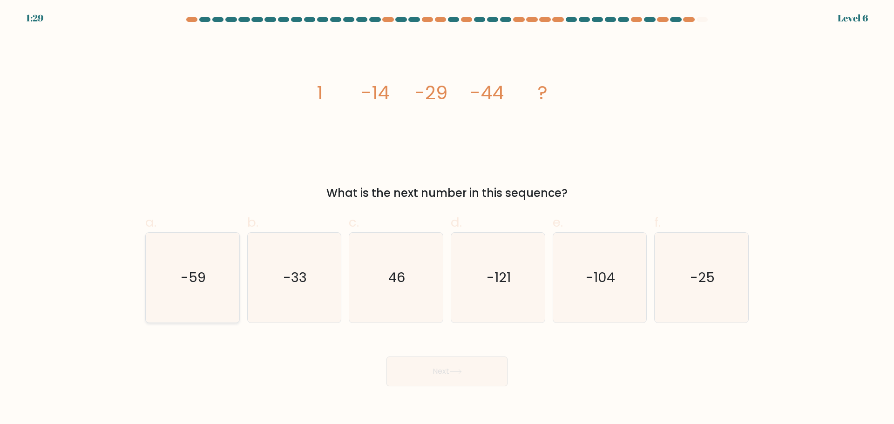
radio input "true"
click at [449, 375] on button "Next" at bounding box center [447, 372] width 121 height 30
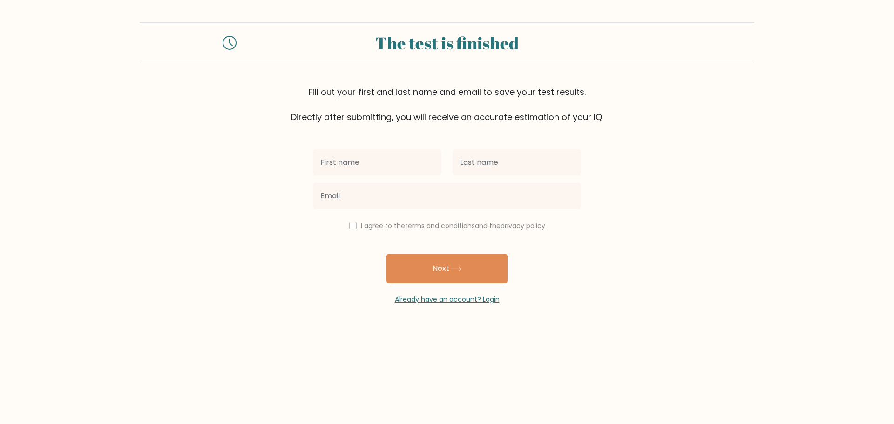
click at [368, 168] on input "text" at bounding box center [377, 163] width 129 height 26
click at [375, 166] on input "text" at bounding box center [377, 163] width 129 height 26
type input "nika"
click at [514, 168] on input "text" at bounding box center [517, 163] width 129 height 26
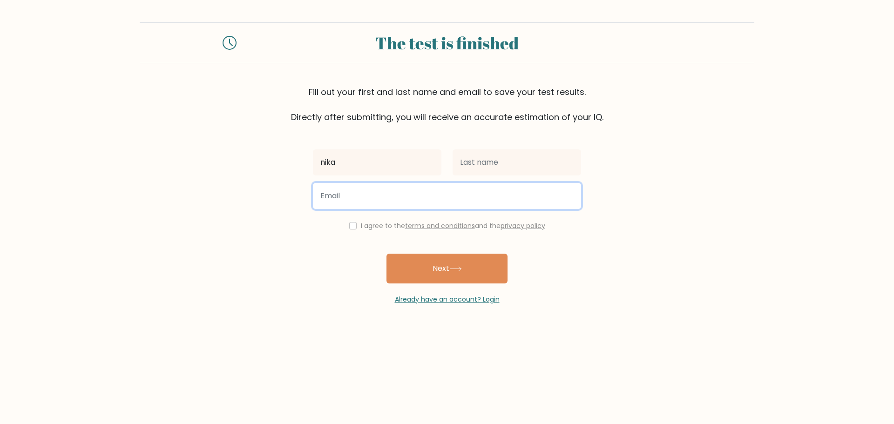
click at [455, 194] on input "email" at bounding box center [447, 196] width 268 height 26
type input "nikamgalobrishvili@gmail.come"
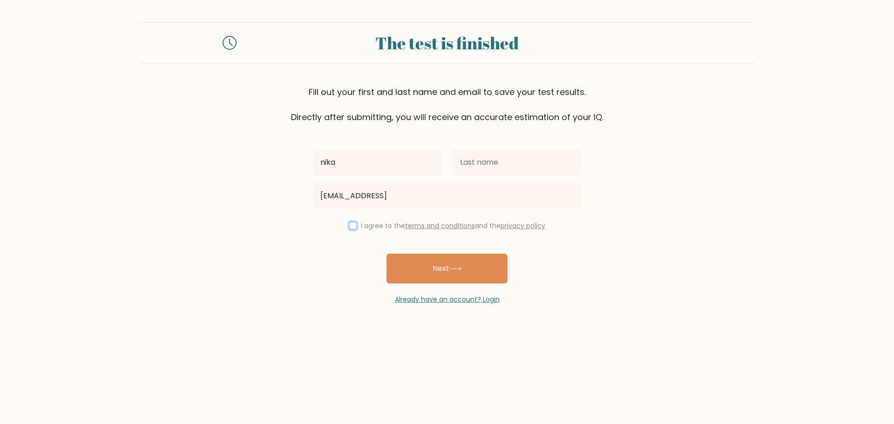
click at [352, 225] on input "checkbox" at bounding box center [352, 225] width 7 height 7
checkbox input "true"
click at [428, 272] on button "Next" at bounding box center [447, 269] width 121 height 30
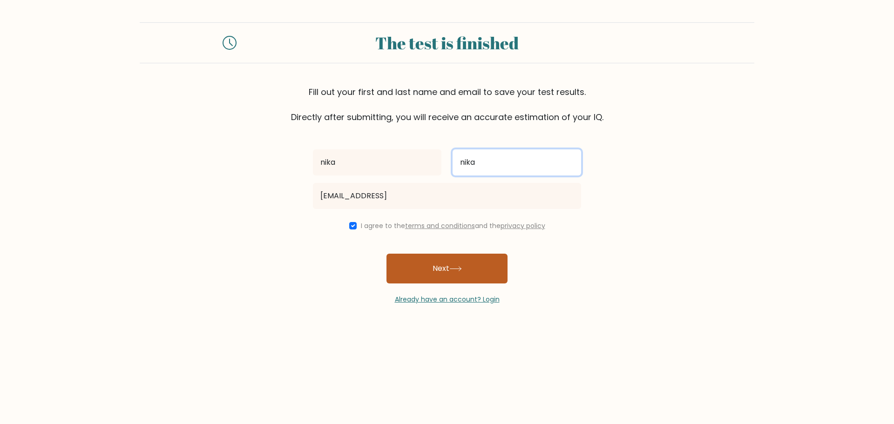
type input "nika"
click at [455, 270] on icon at bounding box center [456, 268] width 13 height 5
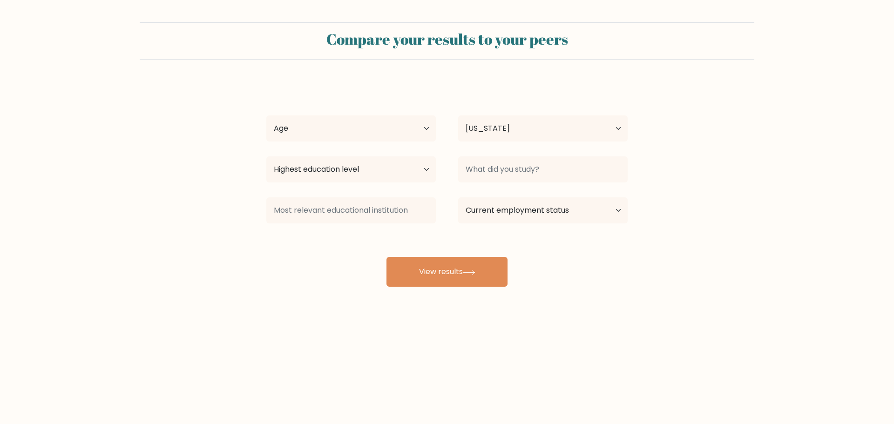
select select "GE"
click at [354, 133] on select "Age Under [DEMOGRAPHIC_DATA] [DEMOGRAPHIC_DATA] [DEMOGRAPHIC_DATA] [DEMOGRAPHIC…" at bounding box center [351, 129] width 170 height 26
select select "min_18"
click at [266, 116] on select "Age Under 18 years old 18-24 years old 25-34 years old 35-44 years old 45-54 ye…" at bounding box center [351, 129] width 170 height 26
click at [349, 171] on select "Highest education level No schooling Primary Lower Secondary Upper Secondary Oc…" at bounding box center [351, 170] width 170 height 26
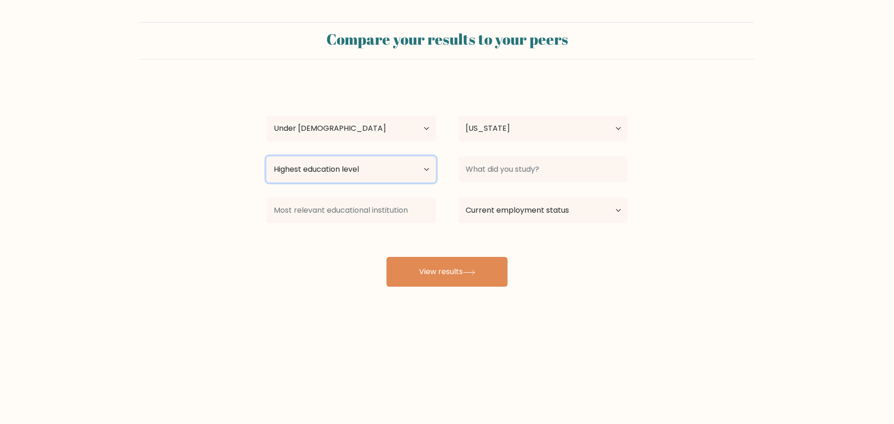
select select "primary"
click at [266, 157] on select "Highest education level No schooling Primary Lower Secondary Upper Secondary Oc…" at bounding box center [351, 170] width 170 height 26
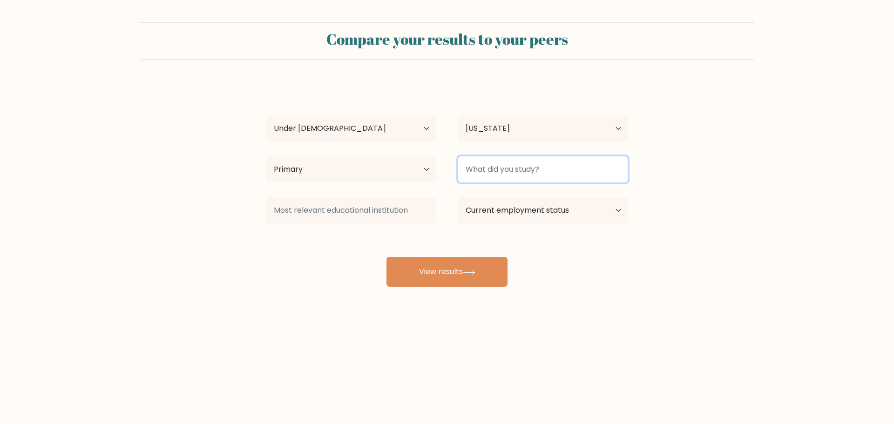
click at [560, 174] on input at bounding box center [543, 170] width 170 height 26
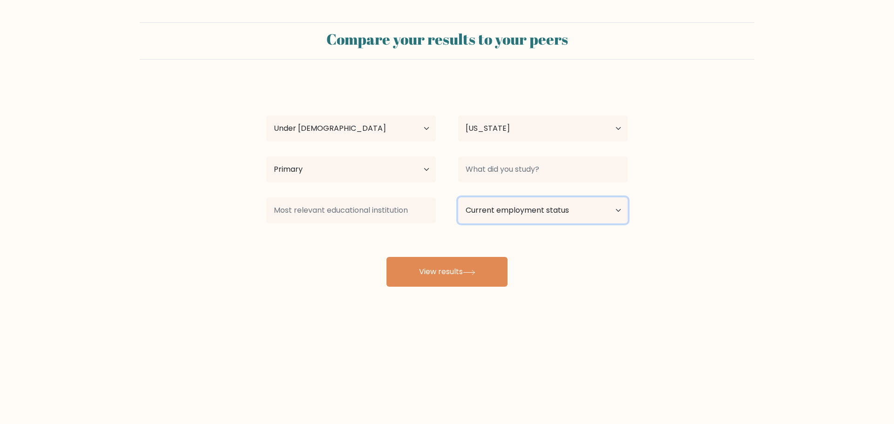
click at [554, 208] on select "Current employment status Employed Student Retired Other / prefer not to answer" at bounding box center [543, 211] width 170 height 26
select select "employed"
click at [458, 198] on select "Current employment status Employed Student Retired Other / prefer not to answer" at bounding box center [543, 211] width 170 height 26
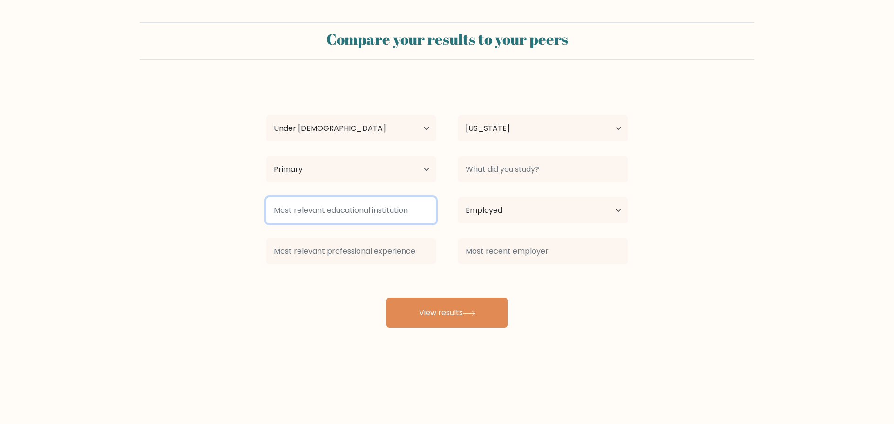
click at [394, 222] on input at bounding box center [351, 211] width 170 height 26
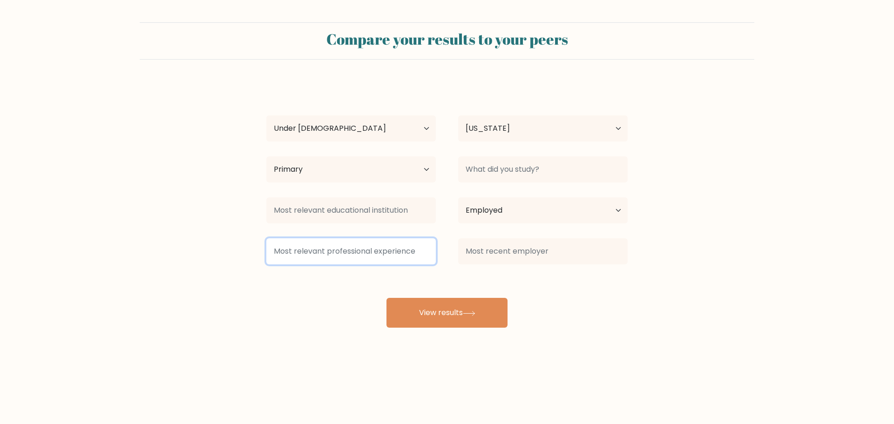
click at [403, 246] on input at bounding box center [351, 252] width 170 height 26
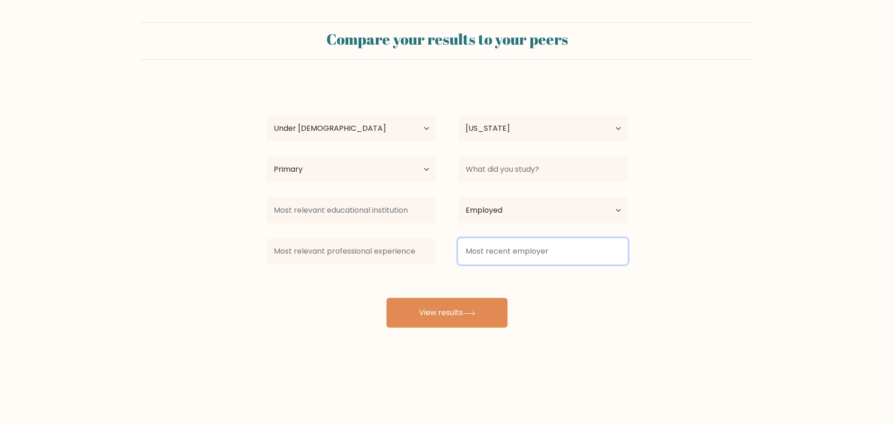
click at [490, 255] on input at bounding box center [543, 252] width 170 height 26
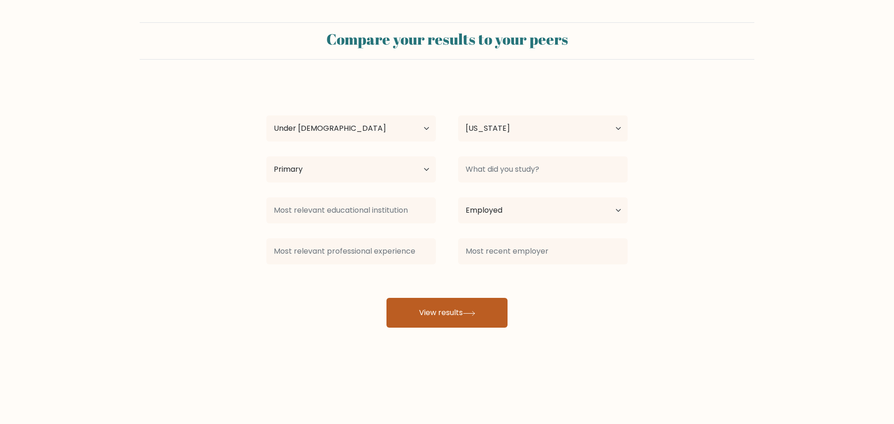
click at [456, 315] on button "View results" at bounding box center [447, 313] width 121 height 30
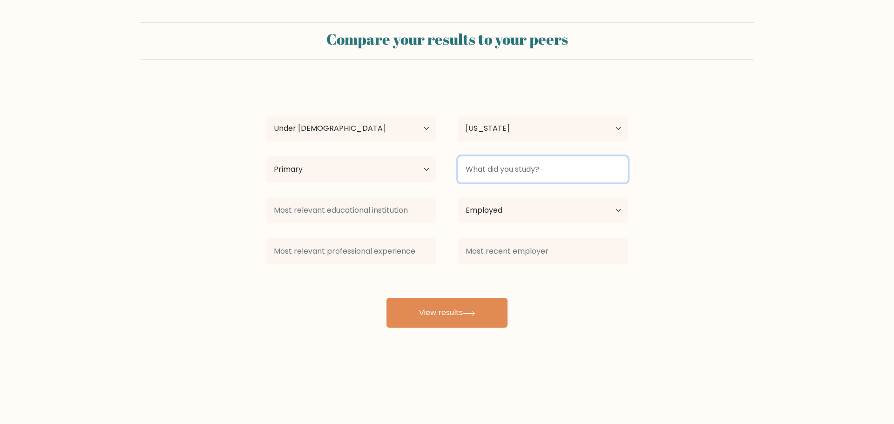
click at [501, 173] on input at bounding box center [543, 170] width 170 height 26
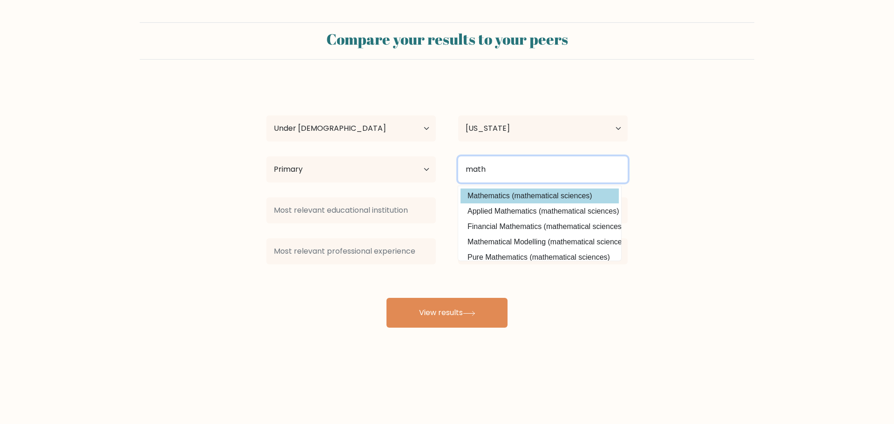
type input "math"
click at [503, 200] on div "nika nika Age Under 18 years old 18-24 years old 25-34 years old 35-44 years ol…" at bounding box center [447, 205] width 373 height 246
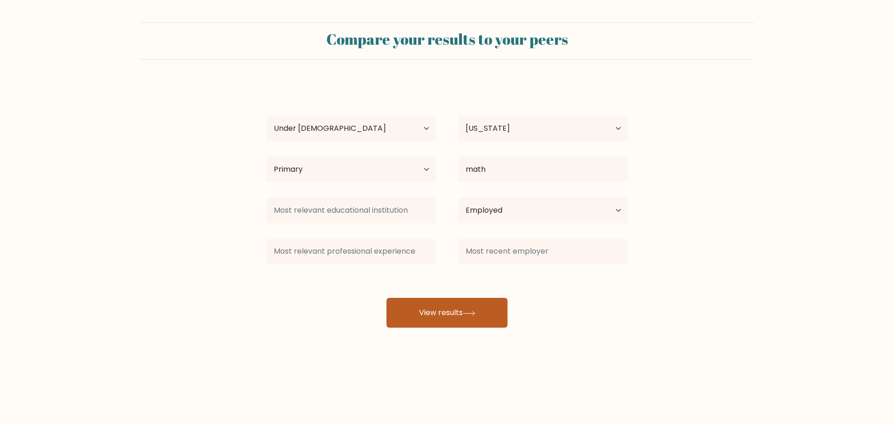
click at [482, 321] on button "View results" at bounding box center [447, 313] width 121 height 30
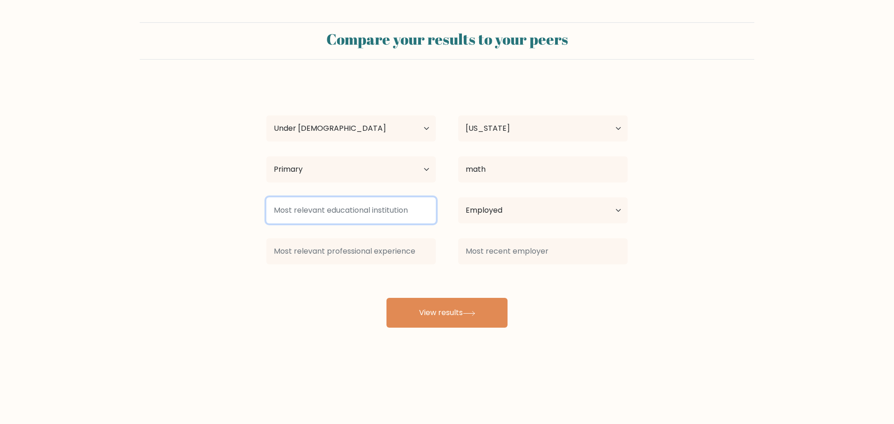
click at [334, 214] on input at bounding box center [351, 211] width 170 height 26
type input "r"
type input "a"
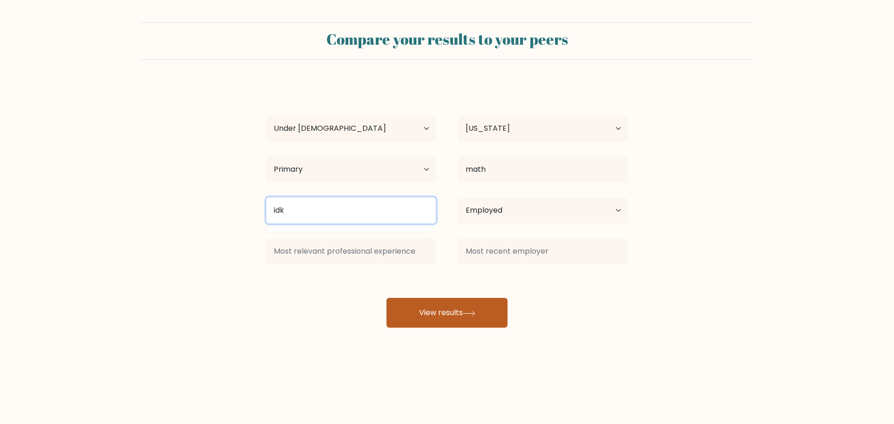
type input "idk"
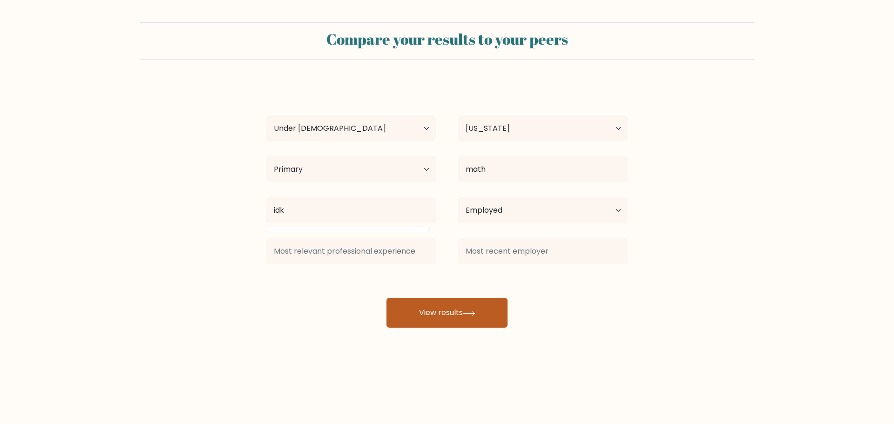
click at [430, 325] on button "View results" at bounding box center [447, 313] width 121 height 30
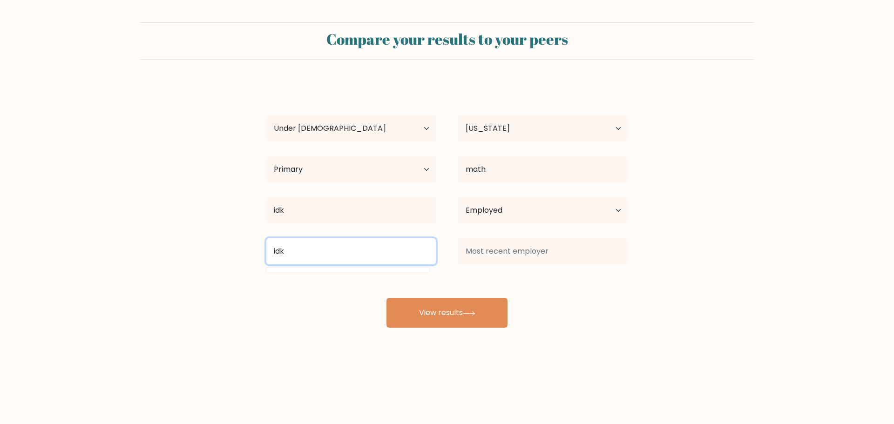
type input "idk"
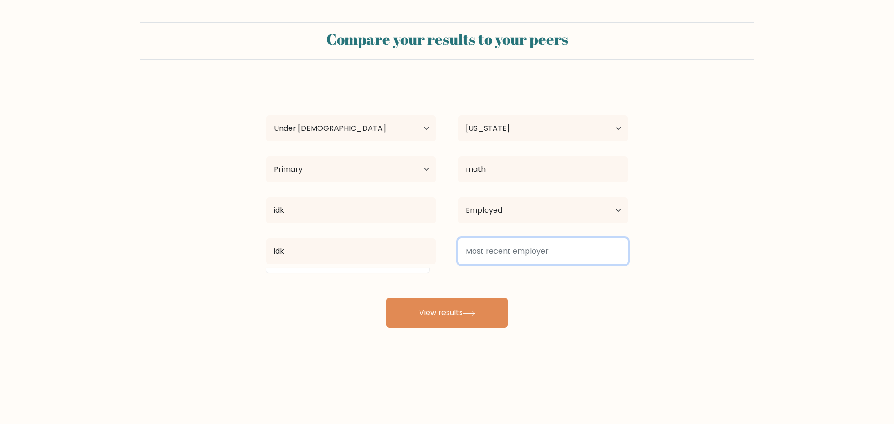
click at [497, 262] on input at bounding box center [543, 252] width 170 height 26
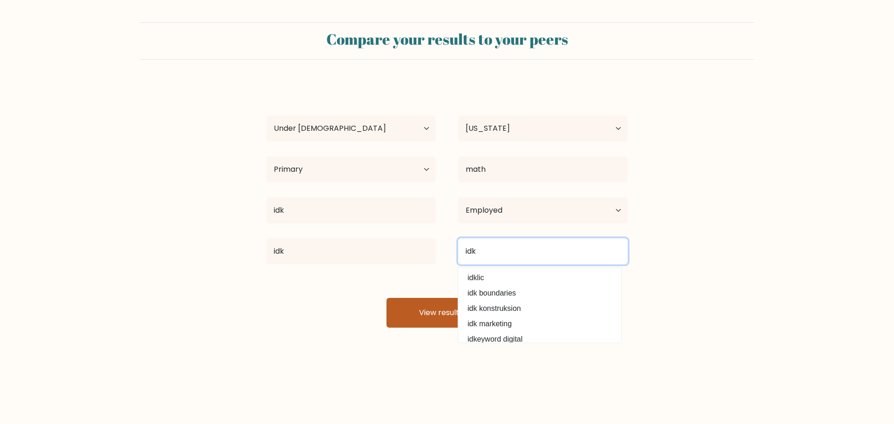
type input "idk"
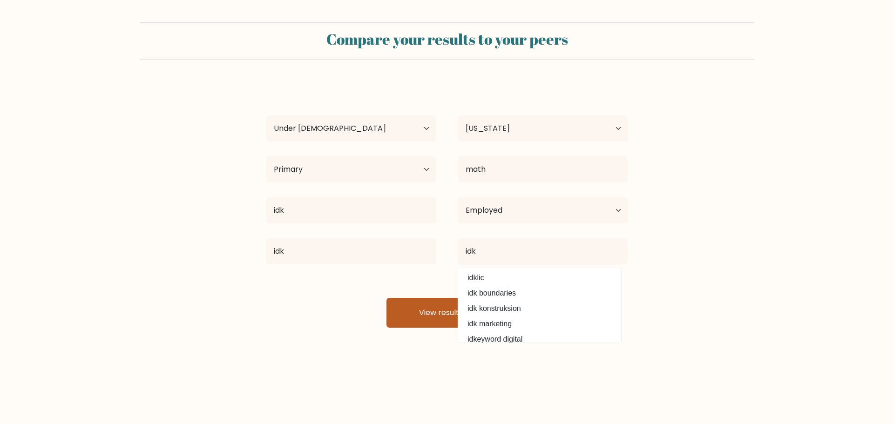
click at [407, 314] on button "View results" at bounding box center [447, 313] width 121 height 30
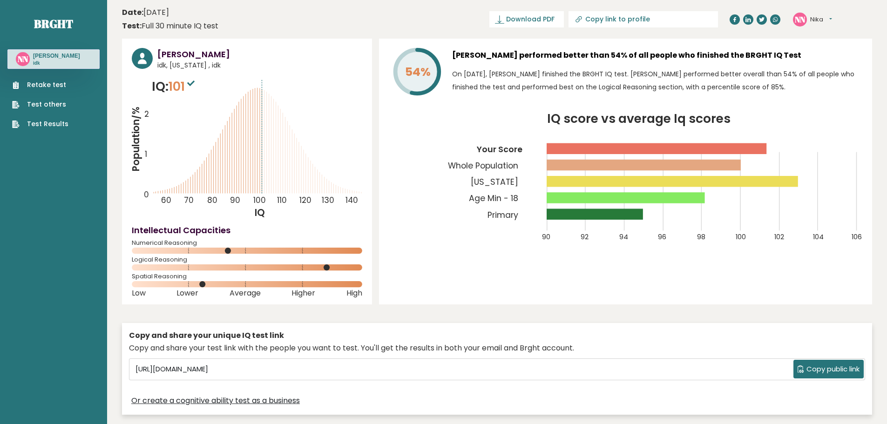
drag, startPoint x: 469, startPoint y: 200, endPoint x: 463, endPoint y: 203, distance: 6.3
click at [463, 203] on icon "IQ score vs average Iq scores 90 92 94 96 98 100 102 104 106 Your Score Whole P…" at bounding box center [626, 183] width 474 height 140
click at [826, 20] on button "Nika" at bounding box center [822, 19] width 22 height 9
click at [838, 68] on link "Logout" at bounding box center [835, 72] width 48 height 13
